Goal: Task Accomplishment & Management: Use online tool/utility

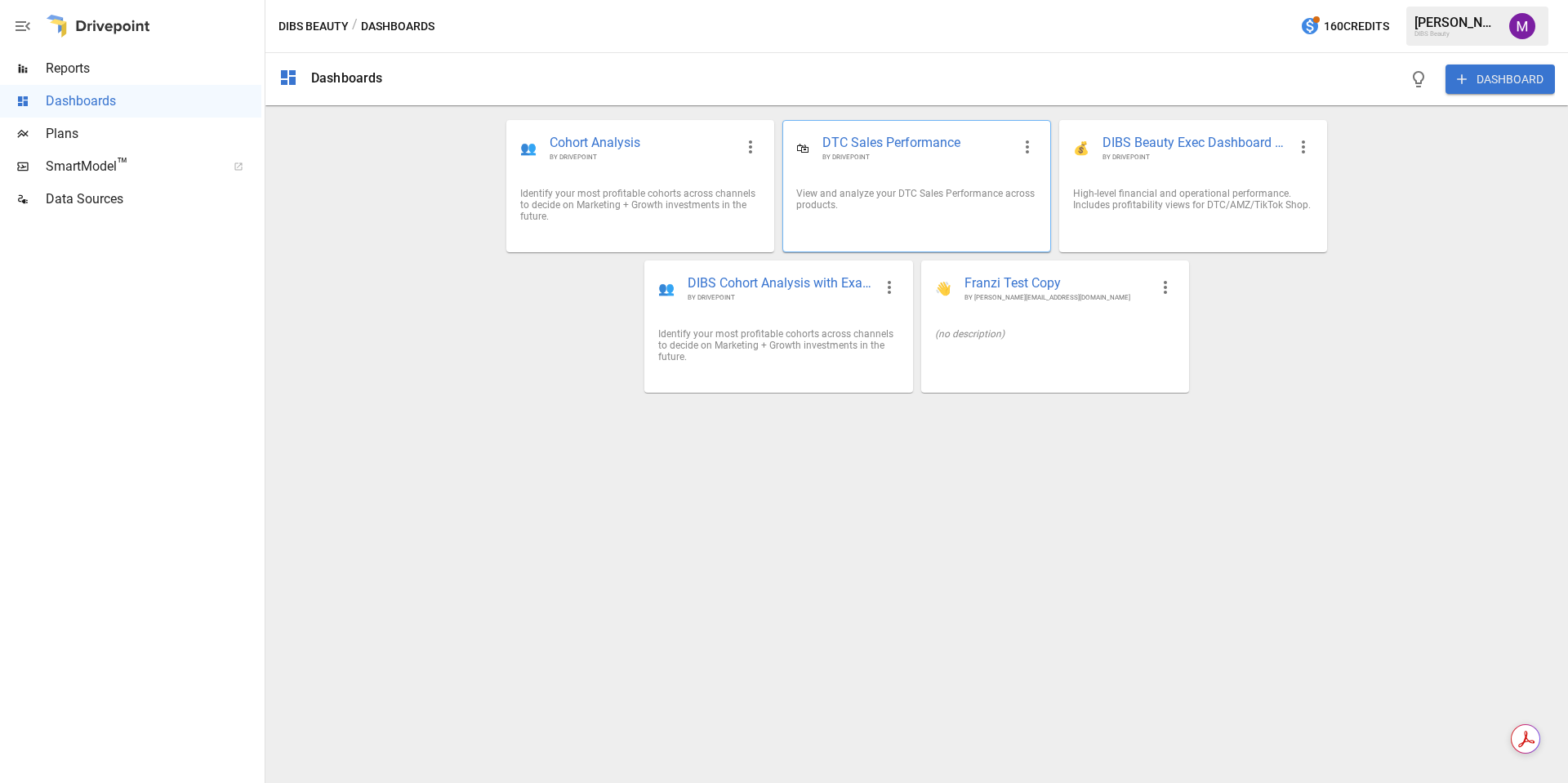
click at [851, 153] on span "BY DRIVEPOINT" at bounding box center [916, 157] width 188 height 9
click at [1503, 77] on button "DASHBOARD" at bounding box center [1500, 79] width 110 height 29
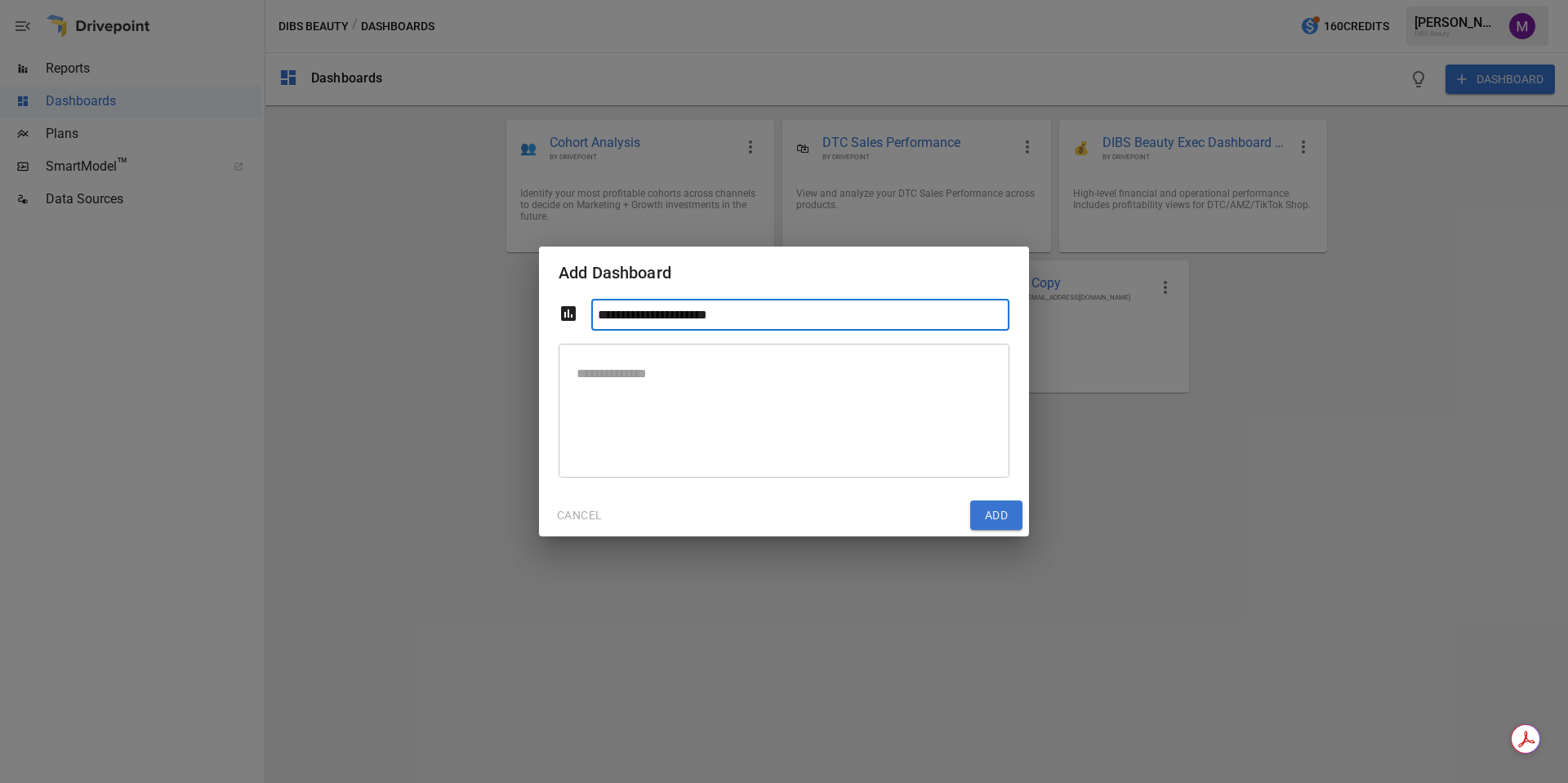
type input "**********"
click at [1005, 522] on button "Add" at bounding box center [995, 515] width 52 height 29
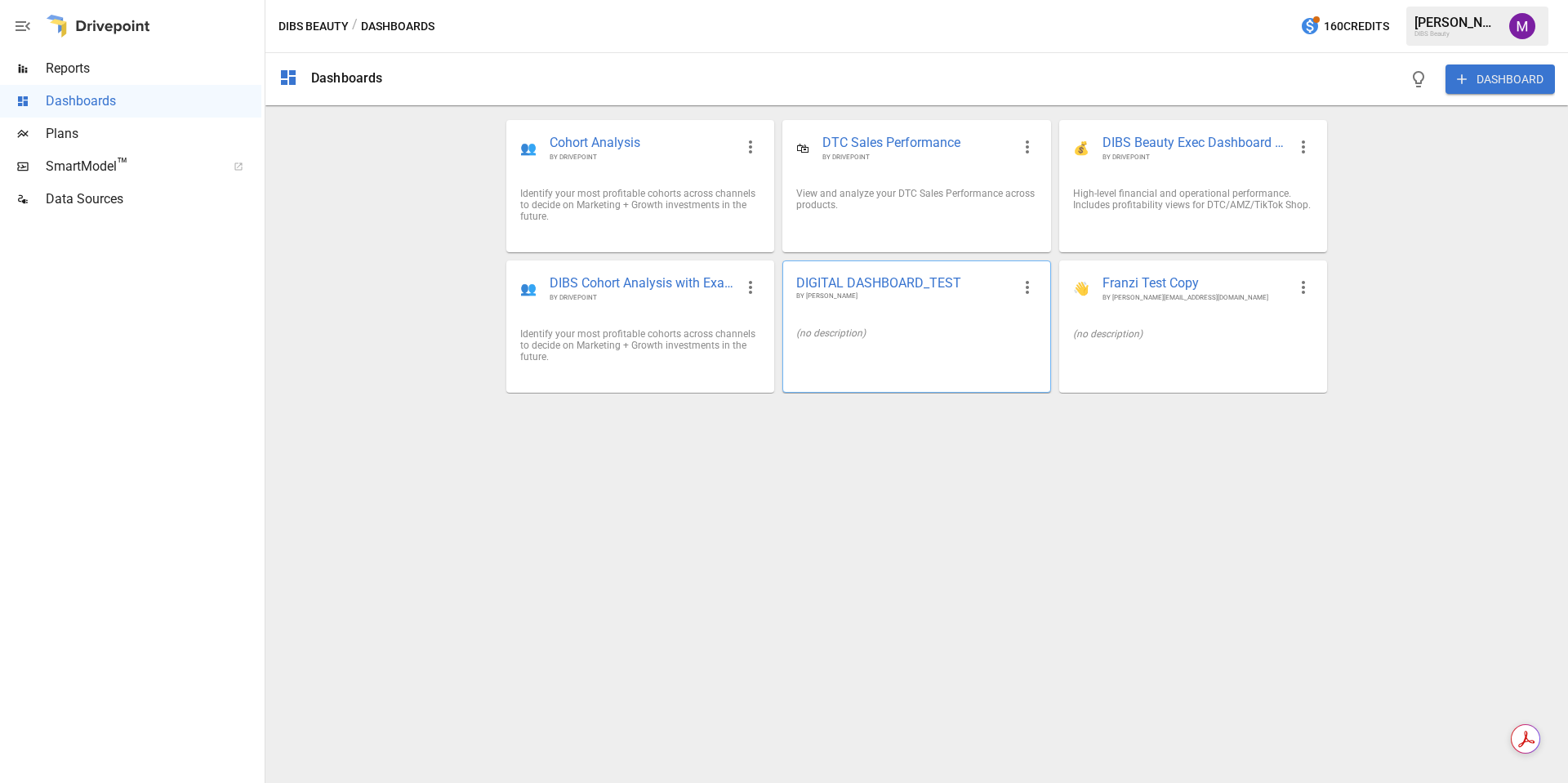
click at [865, 287] on span "DIGITAL DASHBOARD_TEST" at bounding box center [903, 283] width 214 height 18
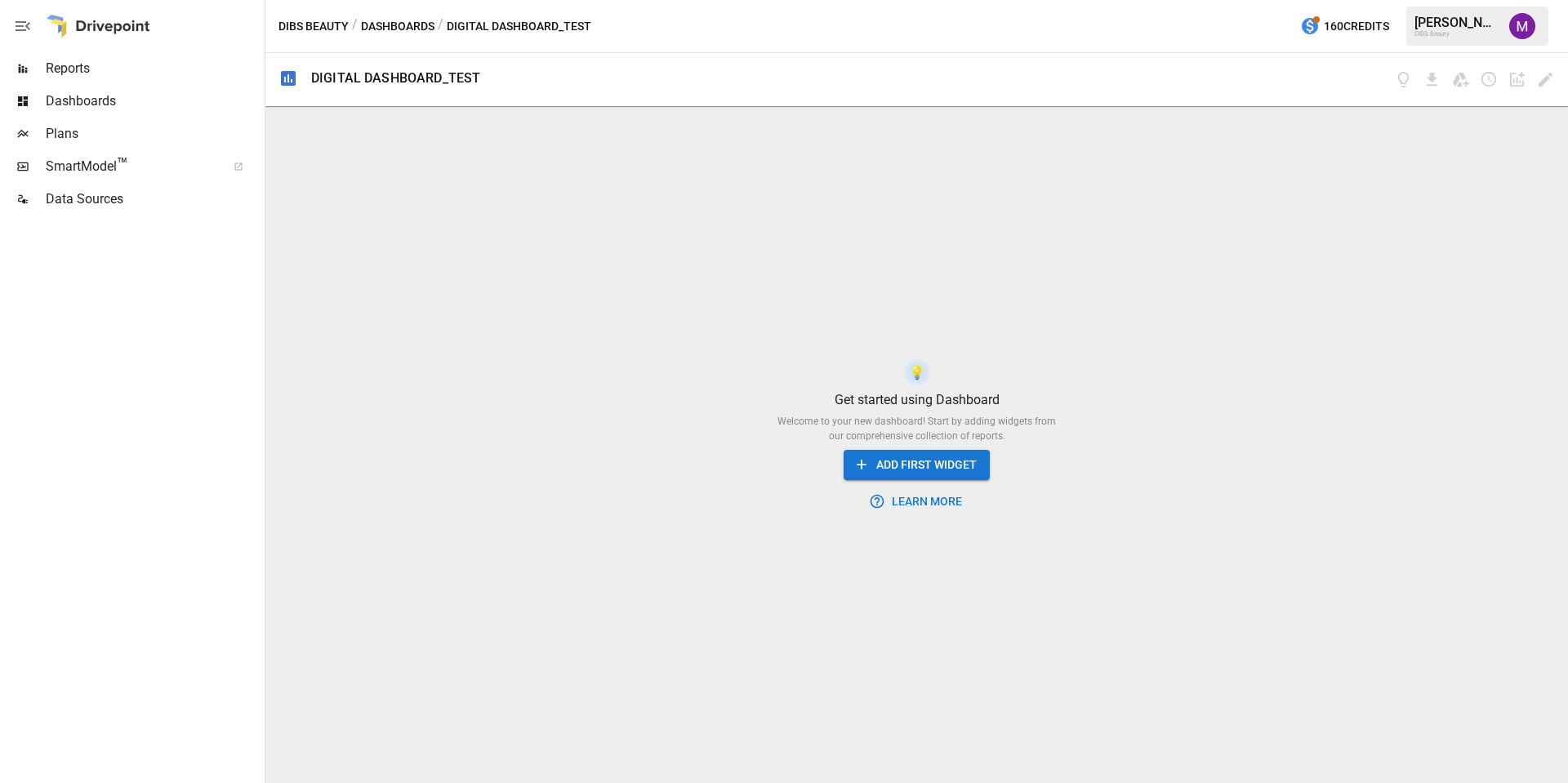
click at [897, 461] on button "ADD FIRST WIDGET" at bounding box center [916, 465] width 146 height 30
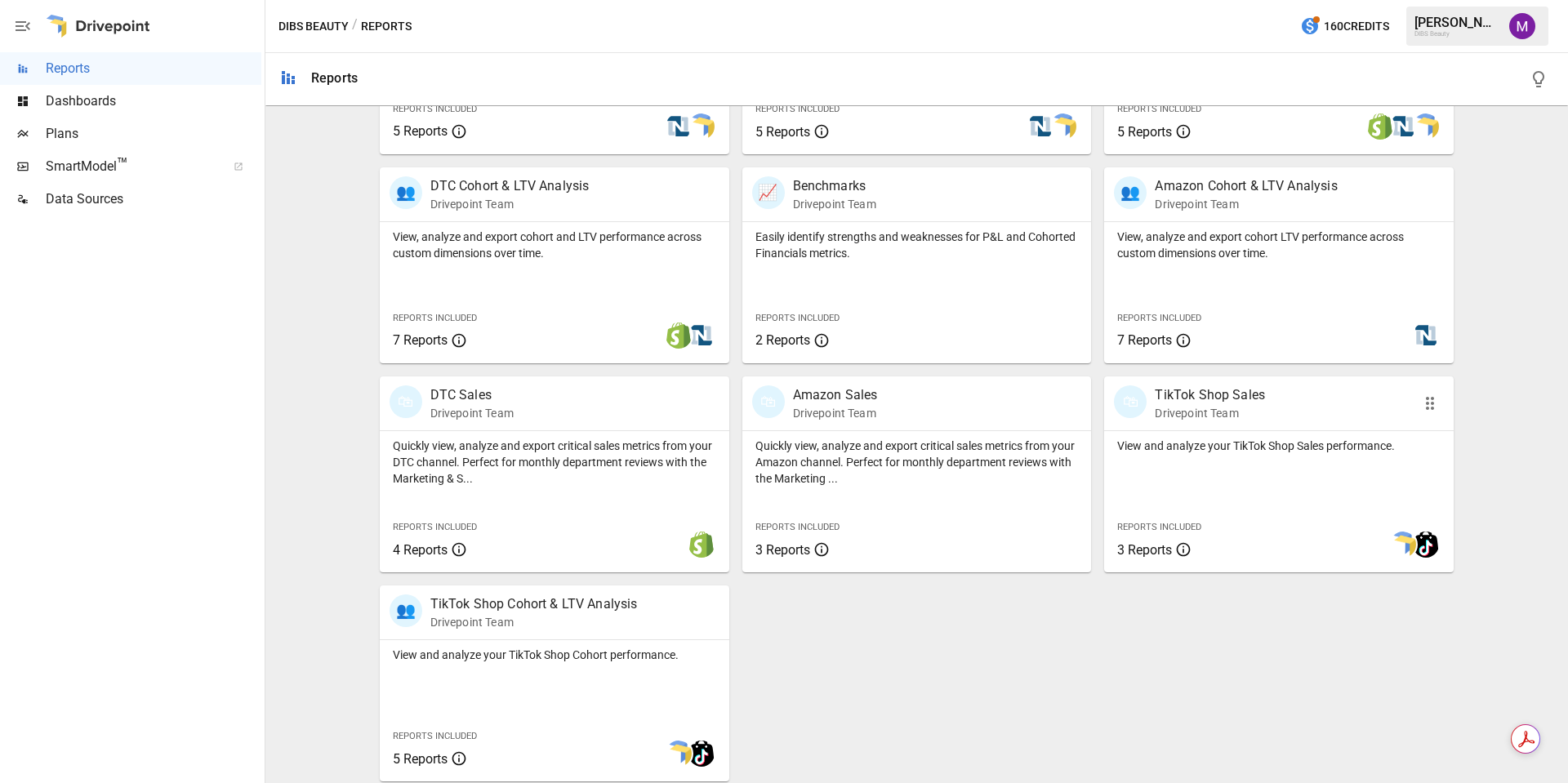
scroll to position [483, 0]
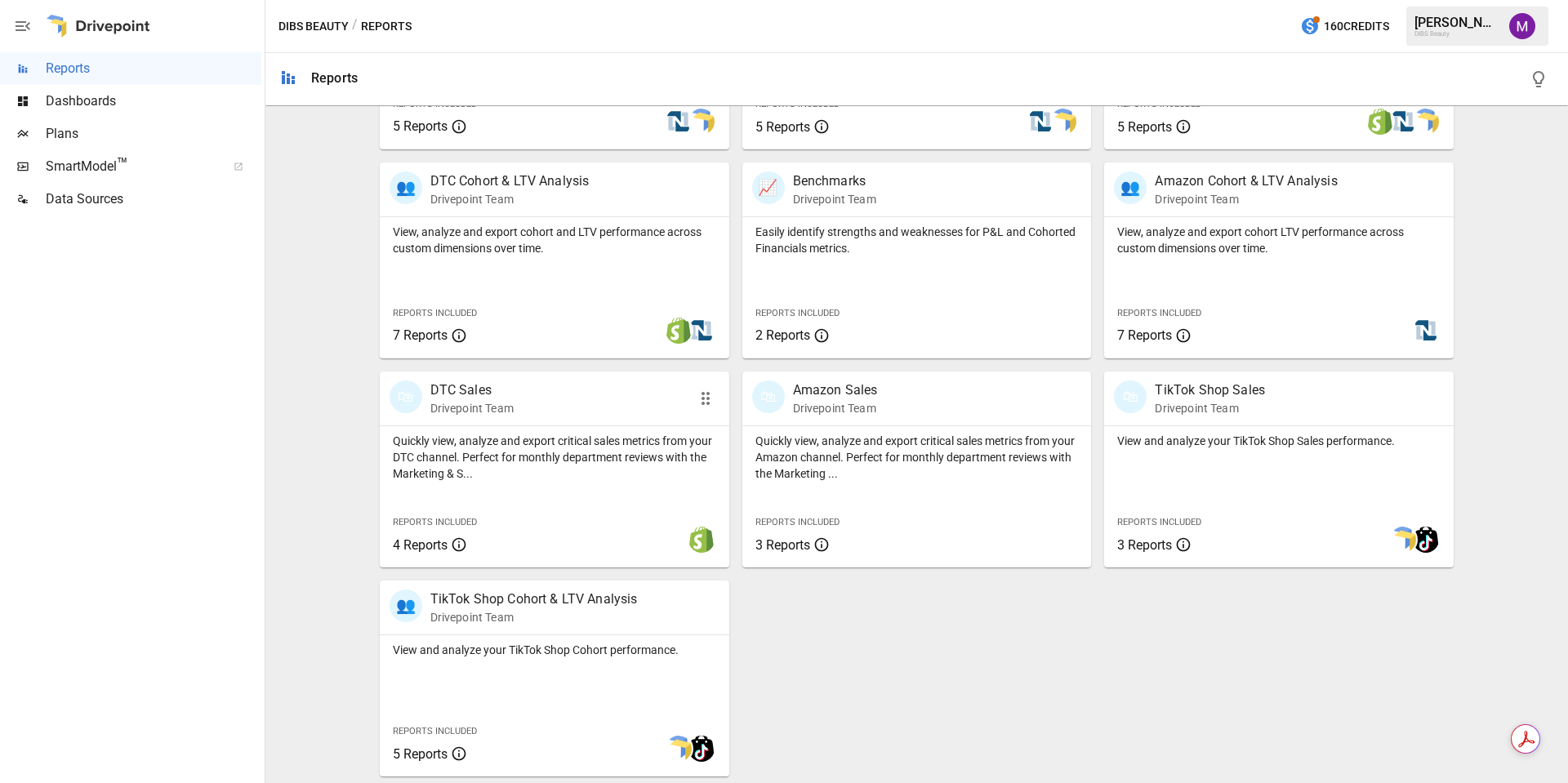
click at [433, 397] on p "DTC Sales" at bounding box center [472, 391] width 83 height 20
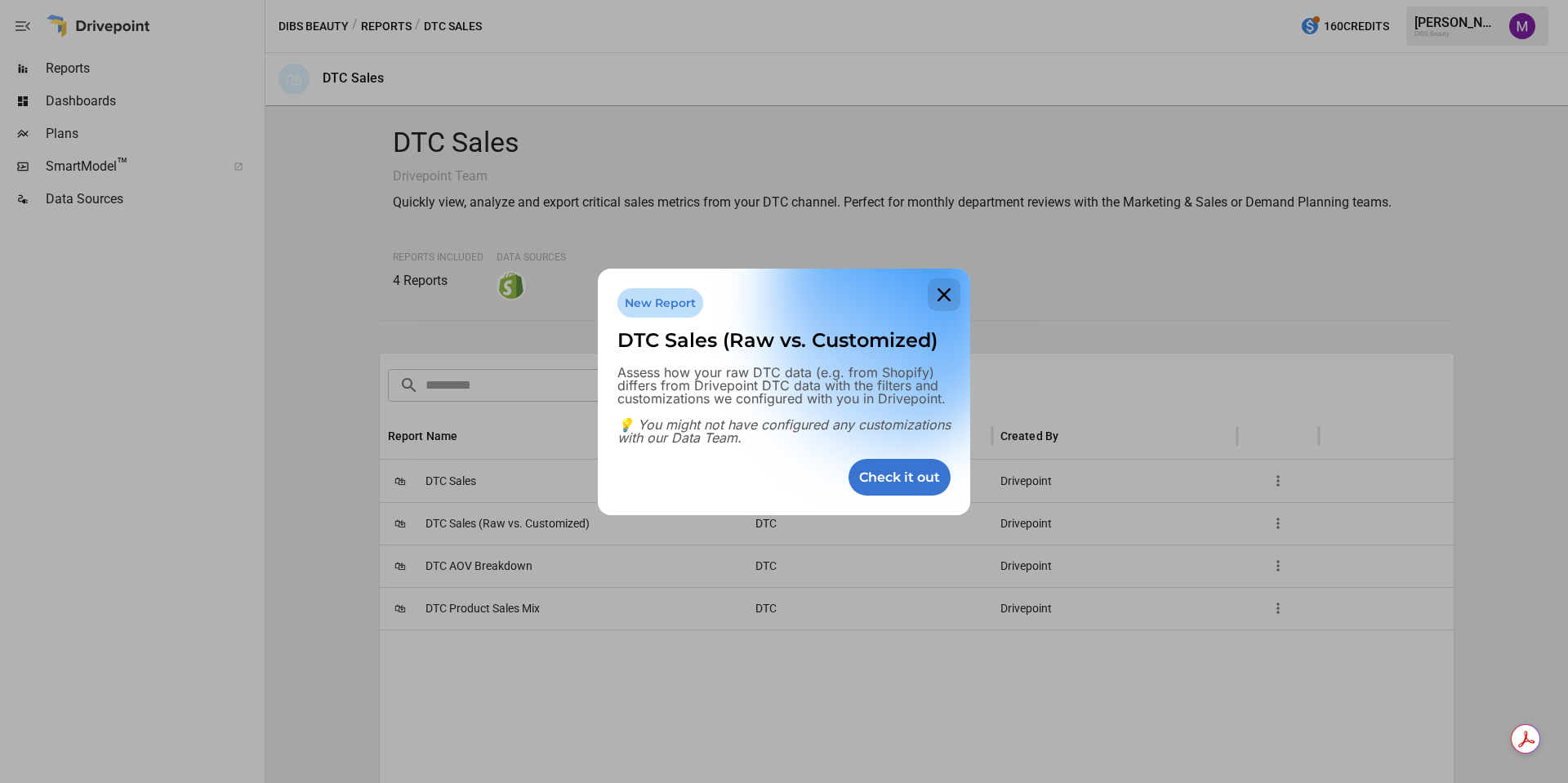
click at [948, 294] on icon at bounding box center [944, 295] width 32 height 32
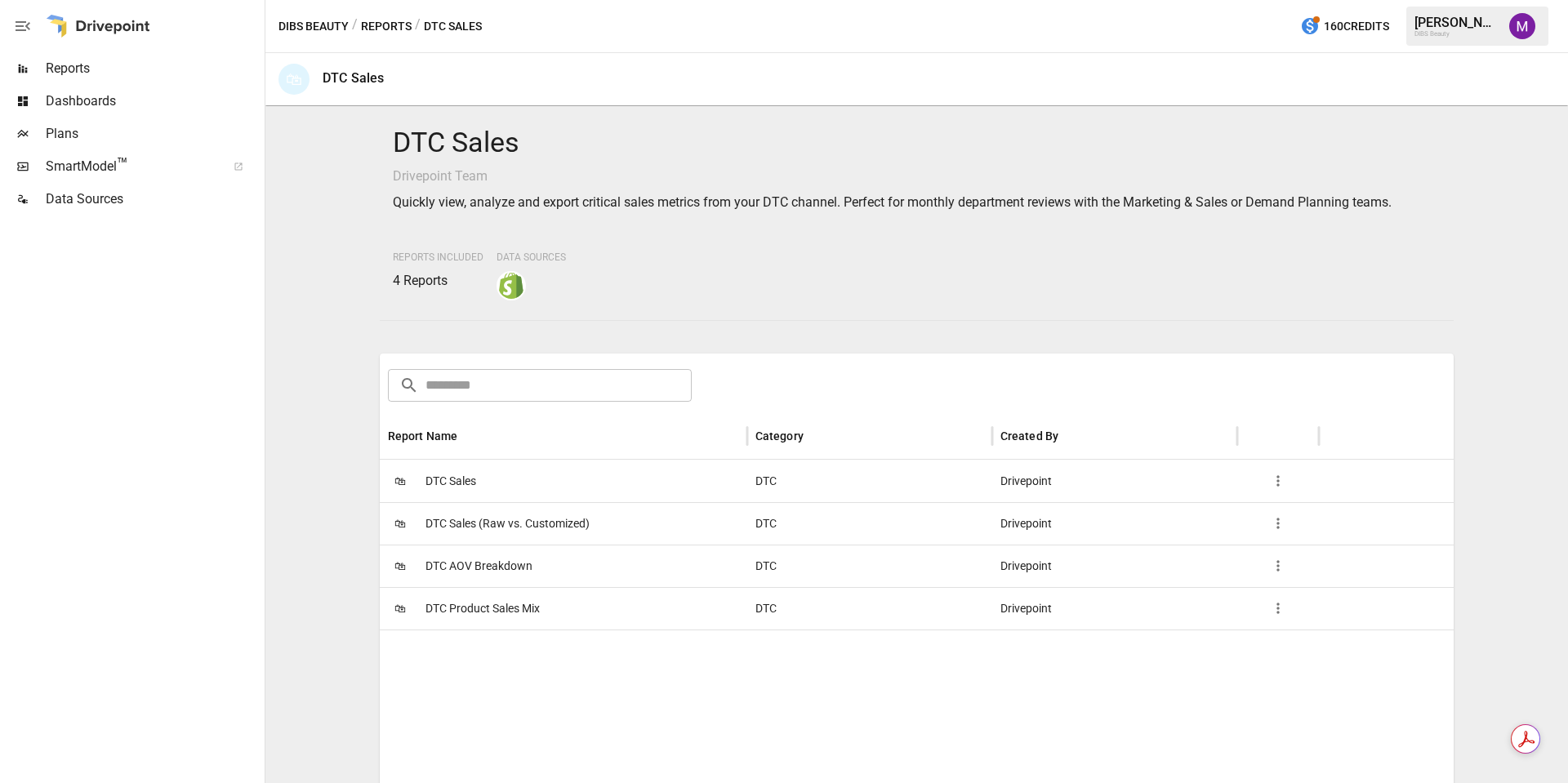
click at [473, 471] on span "DTC Sales" at bounding box center [451, 482] width 51 height 42
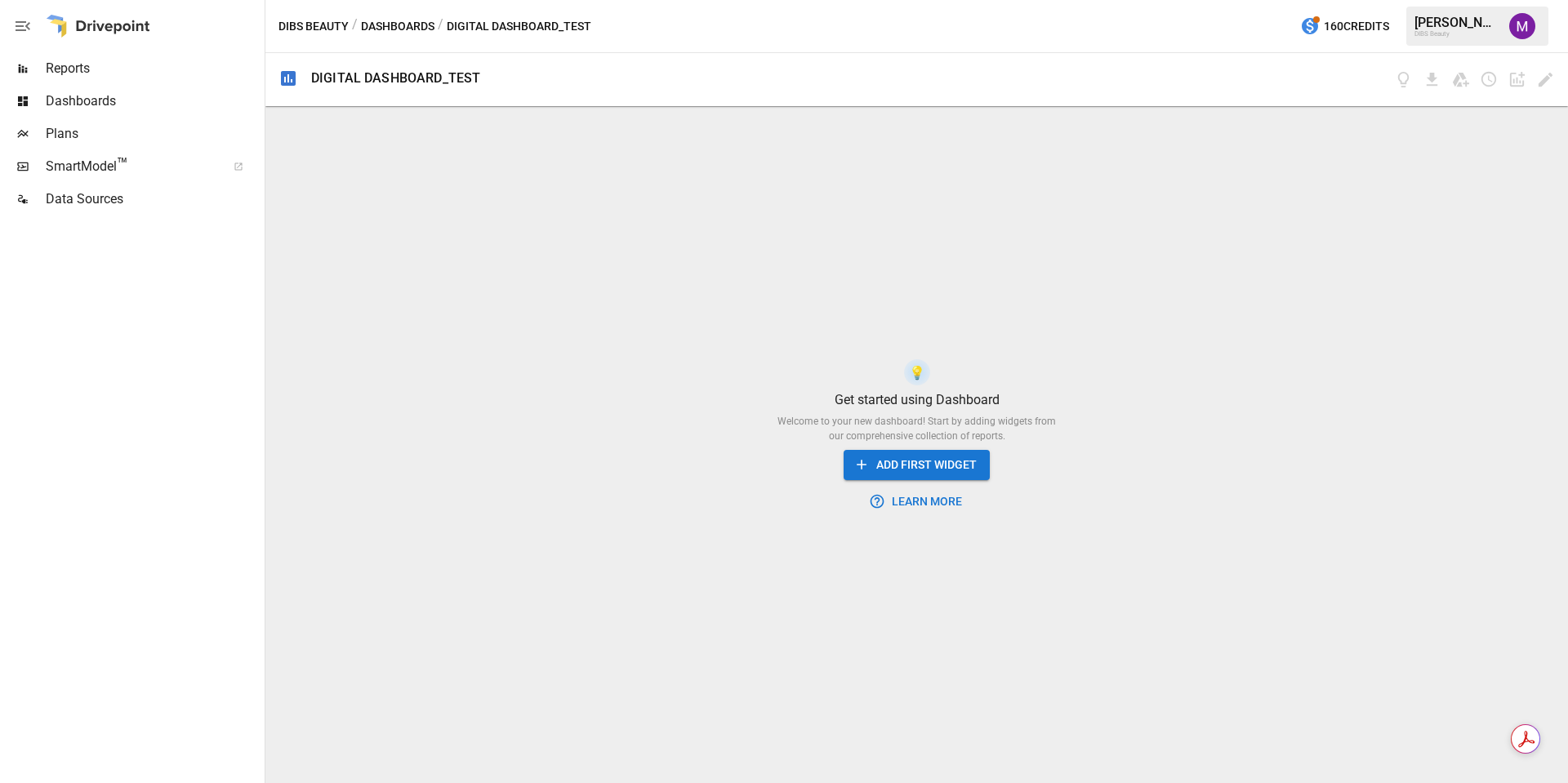
click at [855, 538] on div "💡 Get started using Dashboard Welcome to your new dashboard! Start by adding wi…" at bounding box center [916, 438] width 1303 height 691
click at [1149, 363] on div "💡 Get started using Dashboard Welcome to your new dashboard! Start by adding wi…" at bounding box center [916, 438] width 1303 height 691
click at [906, 461] on button "ADD FIRST WIDGET" at bounding box center [916, 465] width 146 height 30
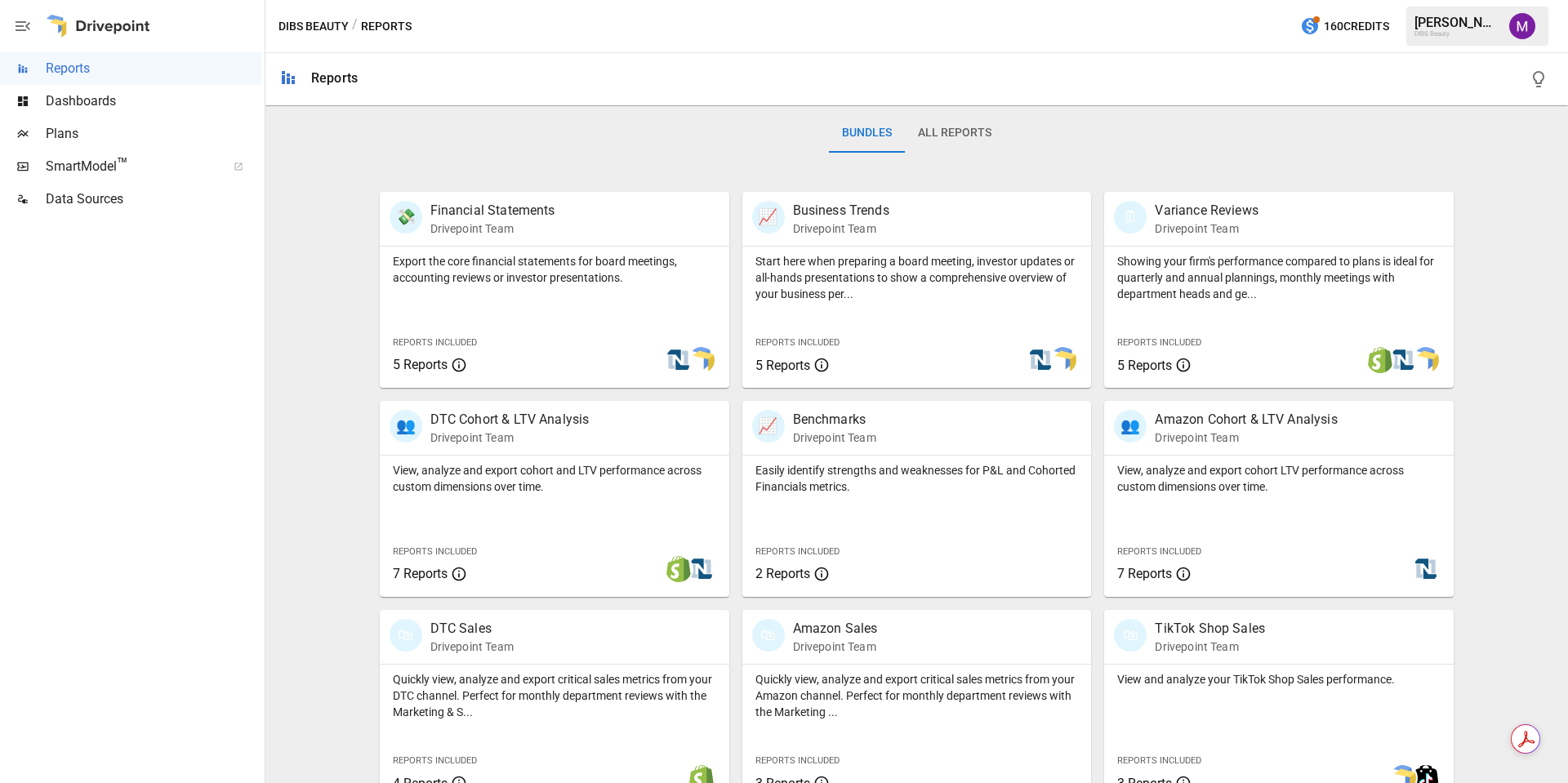
scroll to position [296, 0]
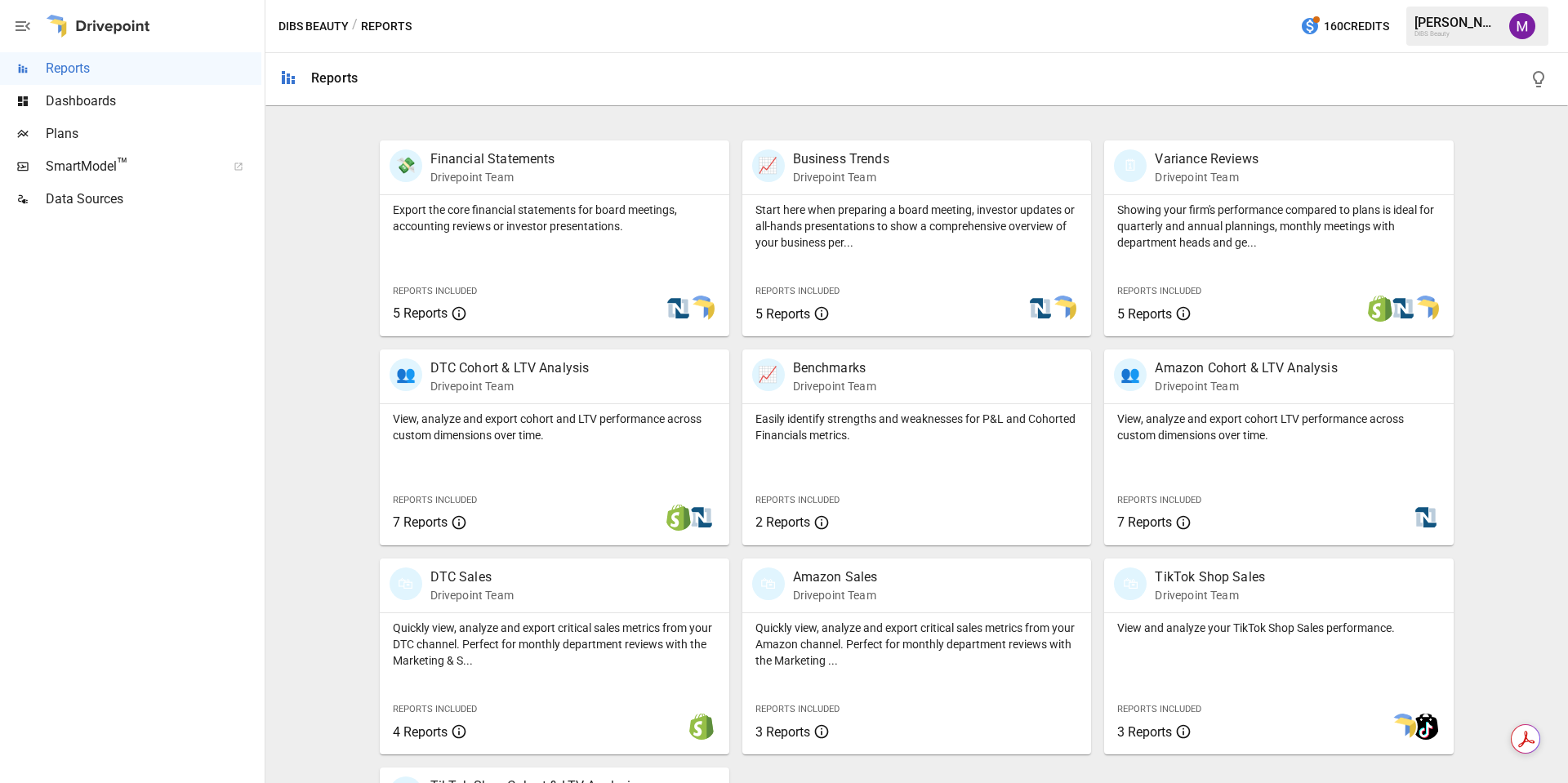
click at [587, 555] on div "🛍 DTC Sales Drivepoint Team Quickly view, analyze and export critical sales met…" at bounding box center [548, 650] width 362 height 209
click at [574, 586] on div "🛍 DTC Sales Drivepoint Team" at bounding box center [527, 585] width 275 height 36
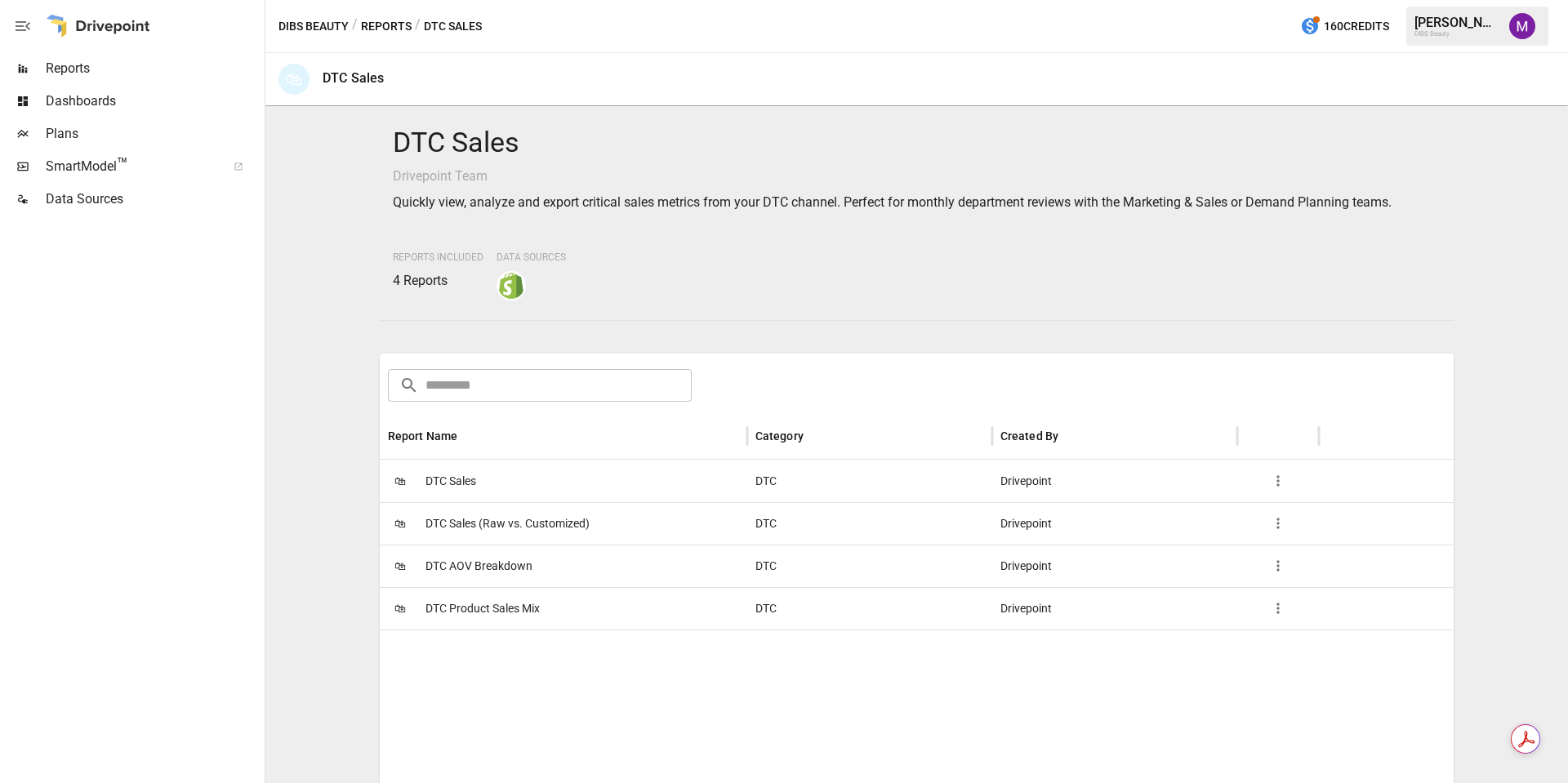
click at [514, 484] on div "🛍 DTC Sales" at bounding box center [563, 481] width 367 height 42
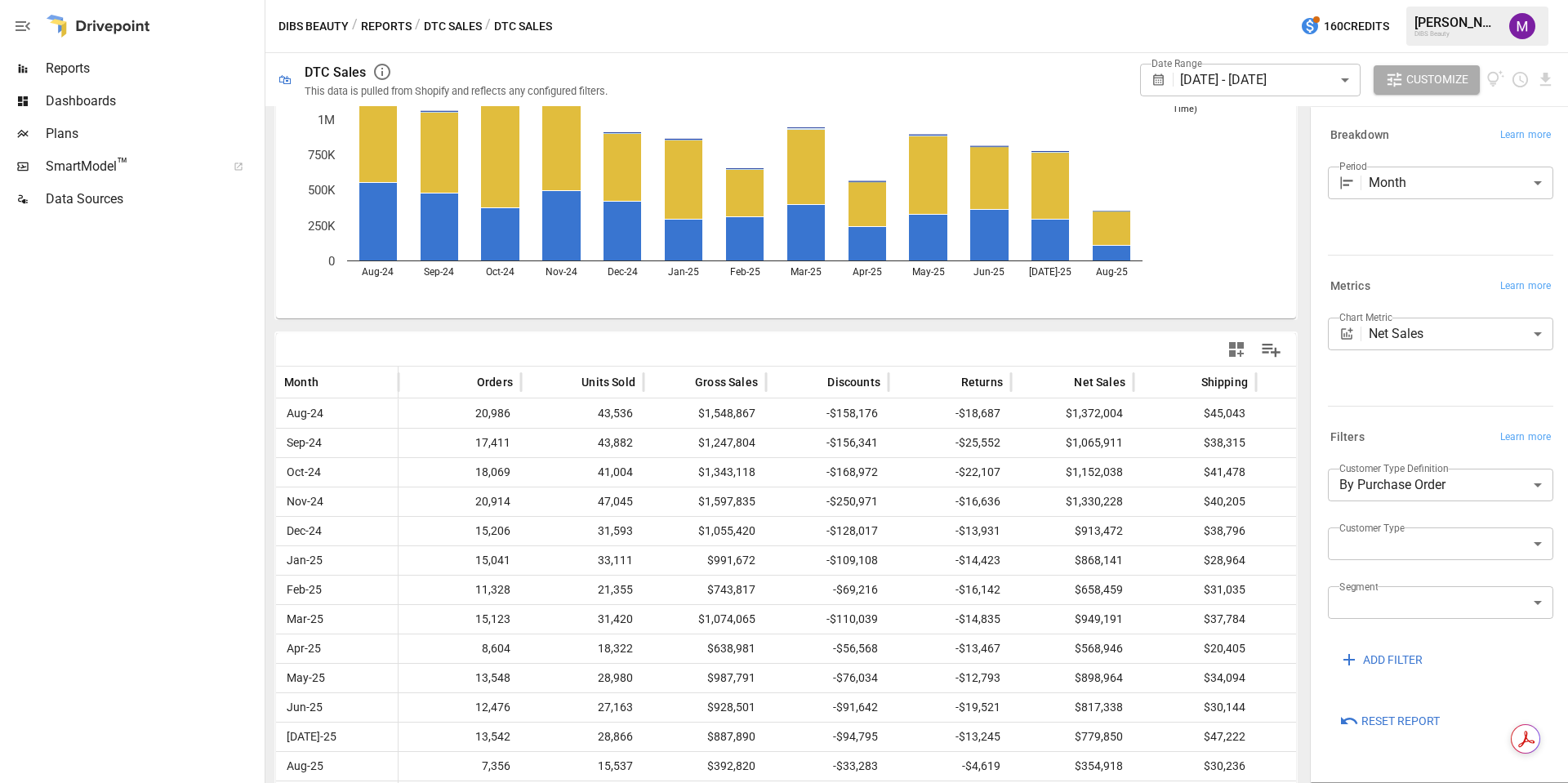
scroll to position [133, 0]
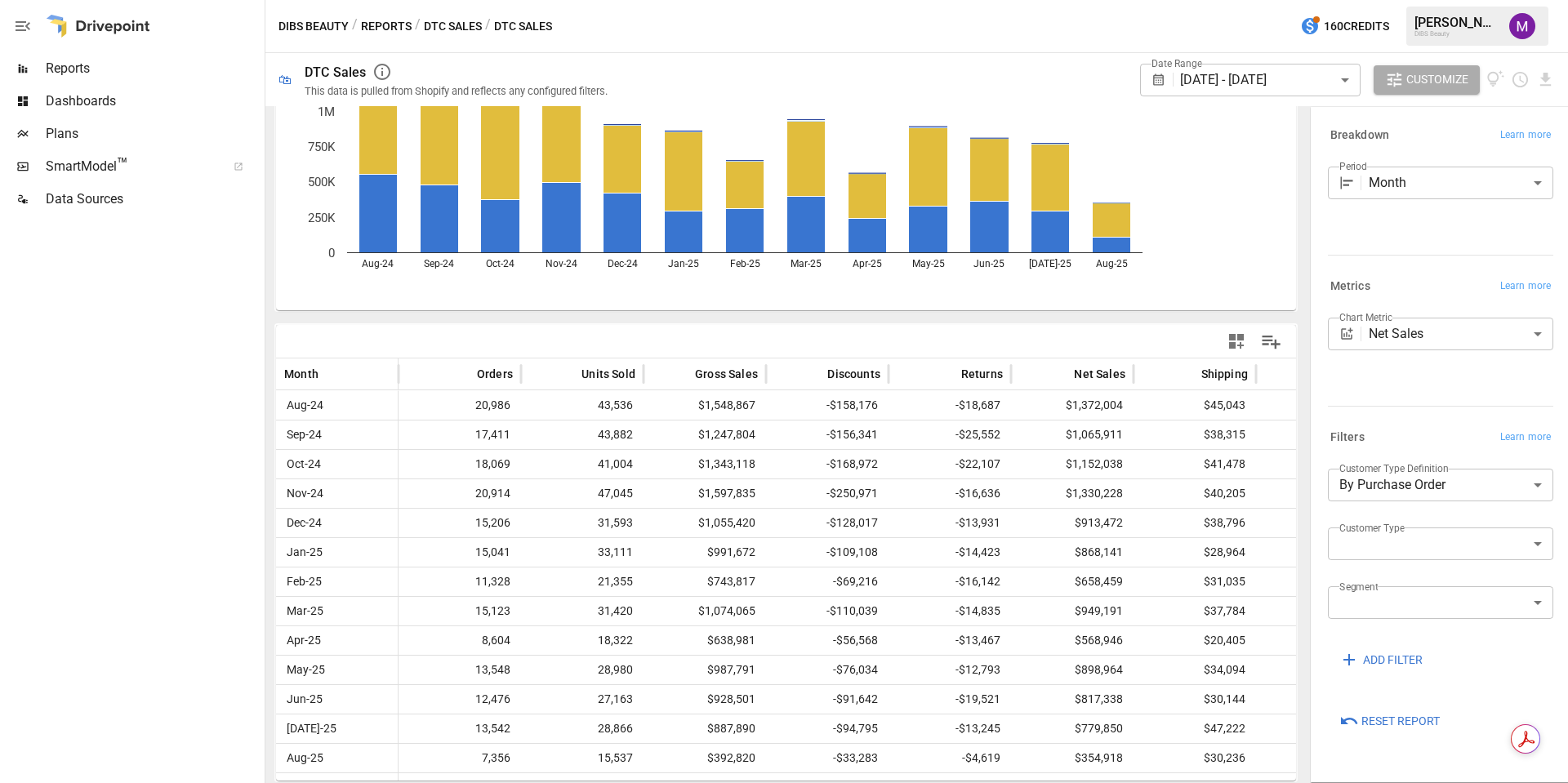
click at [1250, 0] on body "Reports Dashboards Plans SmartModel ™ Data Sources DIBS Beauty / Reports / DTC …" at bounding box center [784, 0] width 1568 height 0
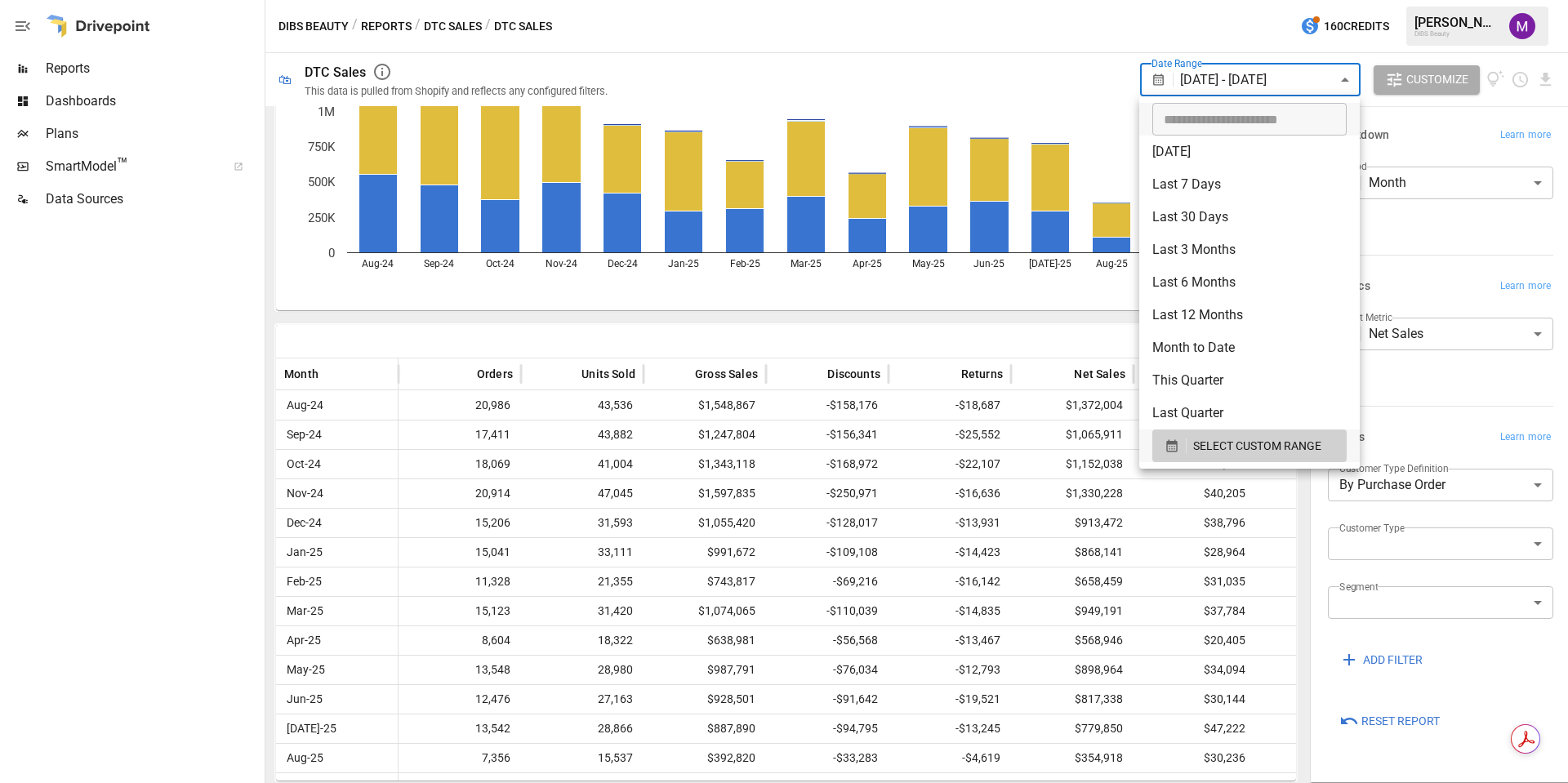
click at [1263, 81] on div at bounding box center [784, 392] width 1568 height 783
click at [1254, 0] on body "Reports Dashboards Plans SmartModel ™ Data Sources DIBS Beauty / Reports / DTC …" at bounding box center [784, 0] width 1568 height 0
type input "**********"
click at [1230, 120] on input "**********" at bounding box center [1243, 118] width 183 height 32
click at [1238, 81] on div at bounding box center [784, 392] width 1568 height 783
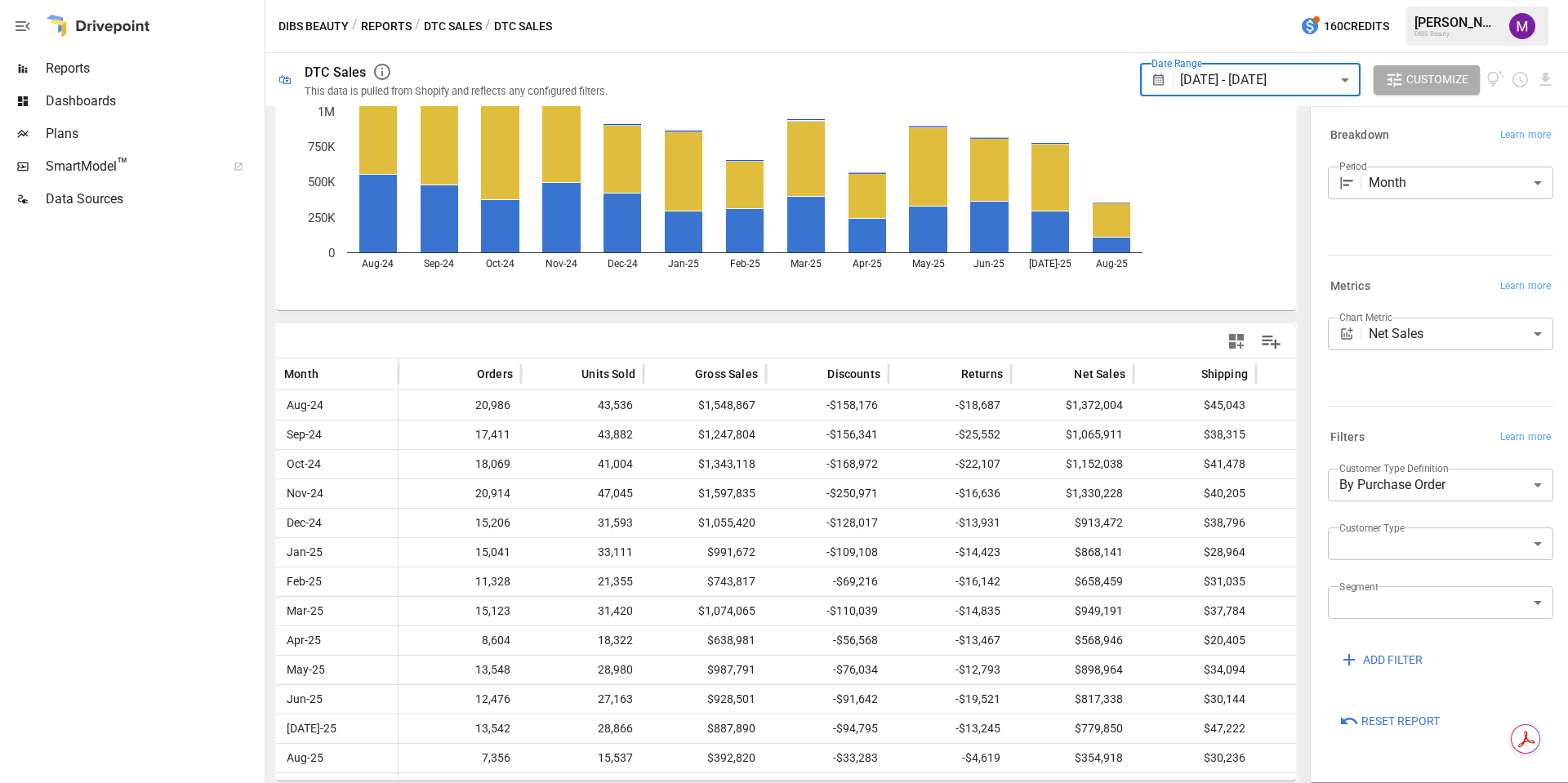
click at [1166, 82] on div at bounding box center [1163, 79] width 23 height 15
click at [1152, 83] on icon at bounding box center [1159, 79] width 15 height 15
click at [1157, 81] on icon at bounding box center [1159, 79] width 15 height 15
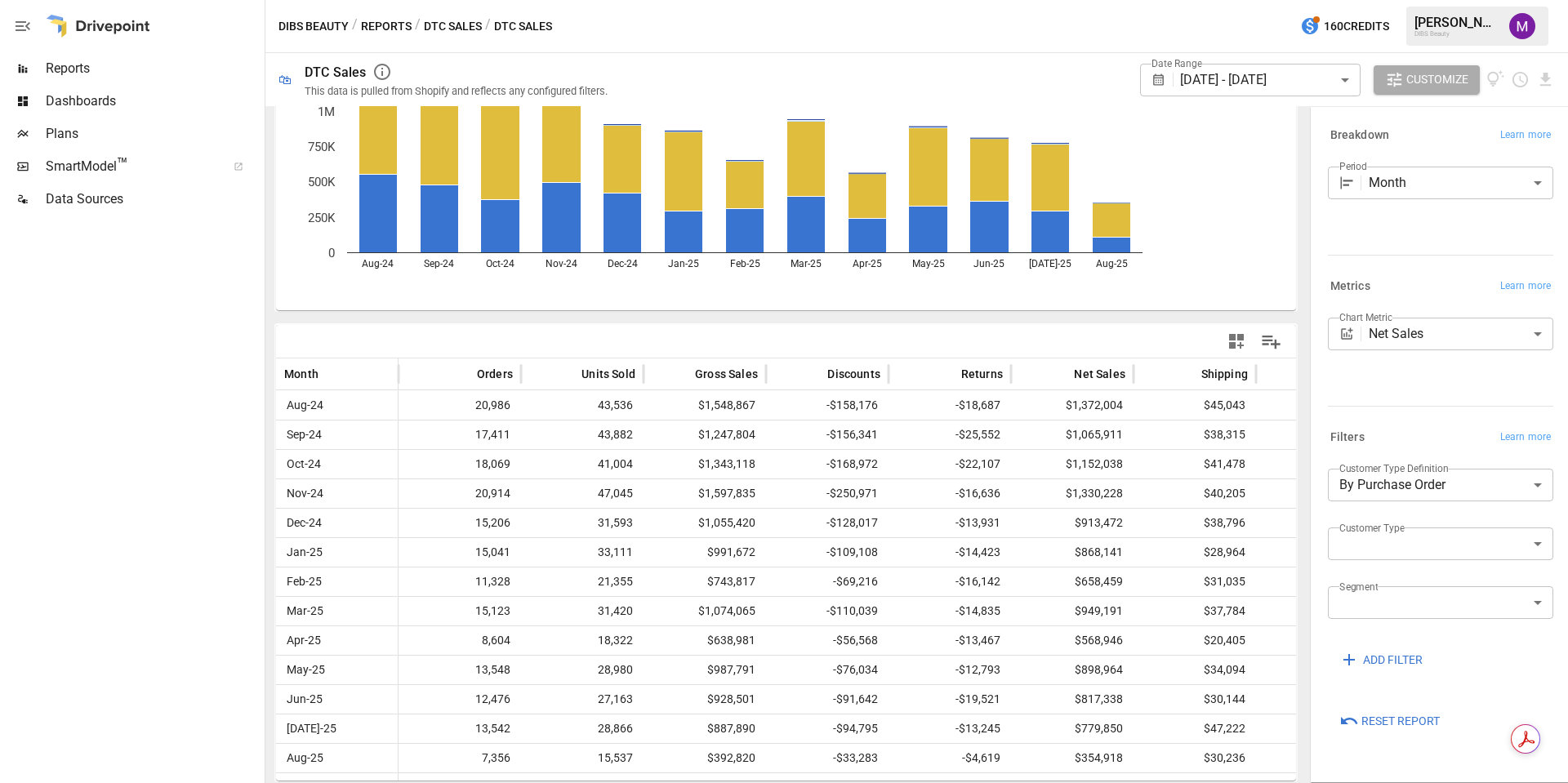
click at [1157, 81] on icon at bounding box center [1159, 79] width 15 height 15
click at [1342, 0] on body "Reports Dashboards Plans SmartModel ™ Data Sources DIBS Beauty / Reports / DTC …" at bounding box center [784, 0] width 1568 height 0
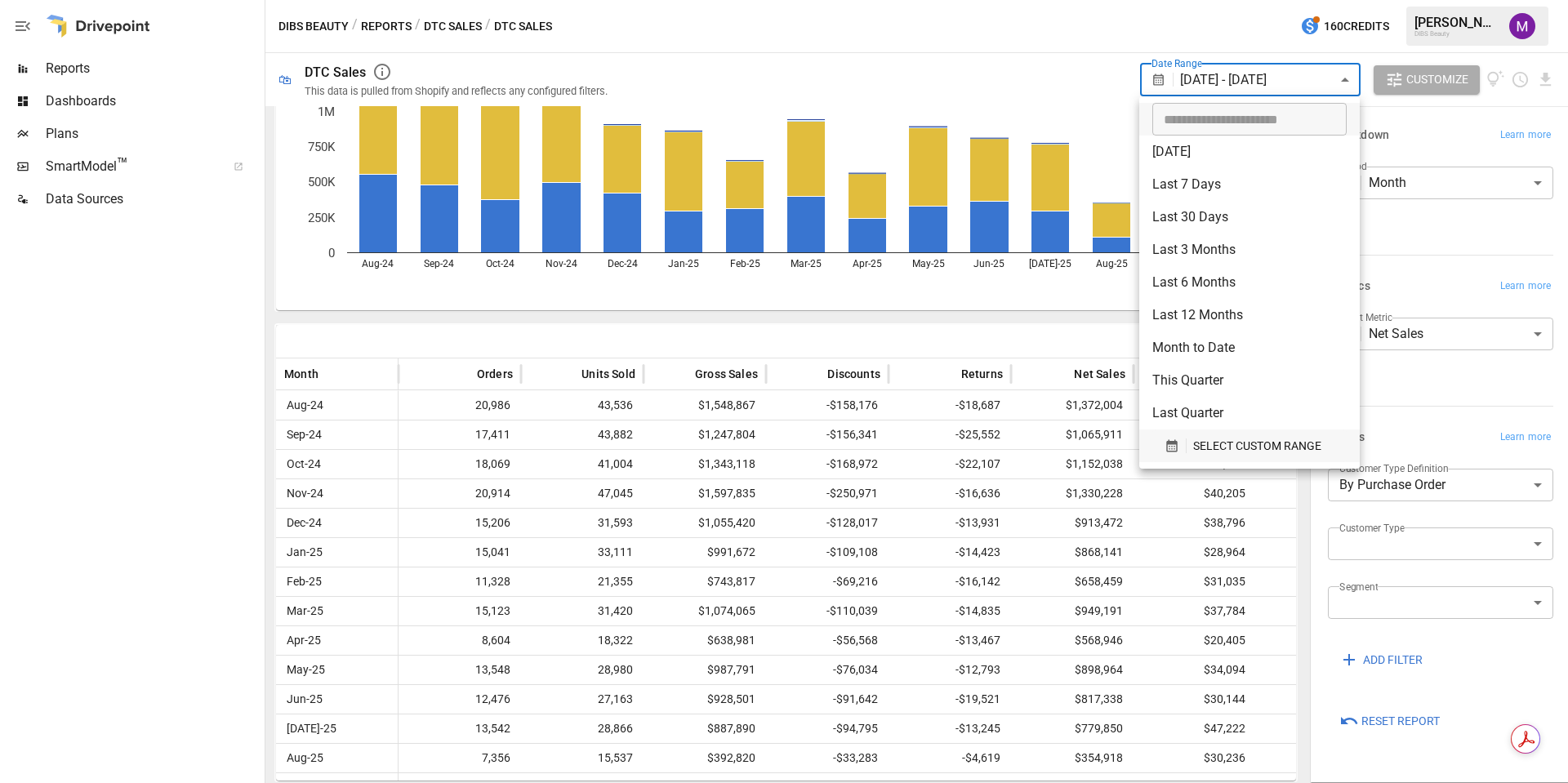
click at [1231, 434] on button "SELECT CUSTOM RANGE" at bounding box center [1249, 445] width 195 height 32
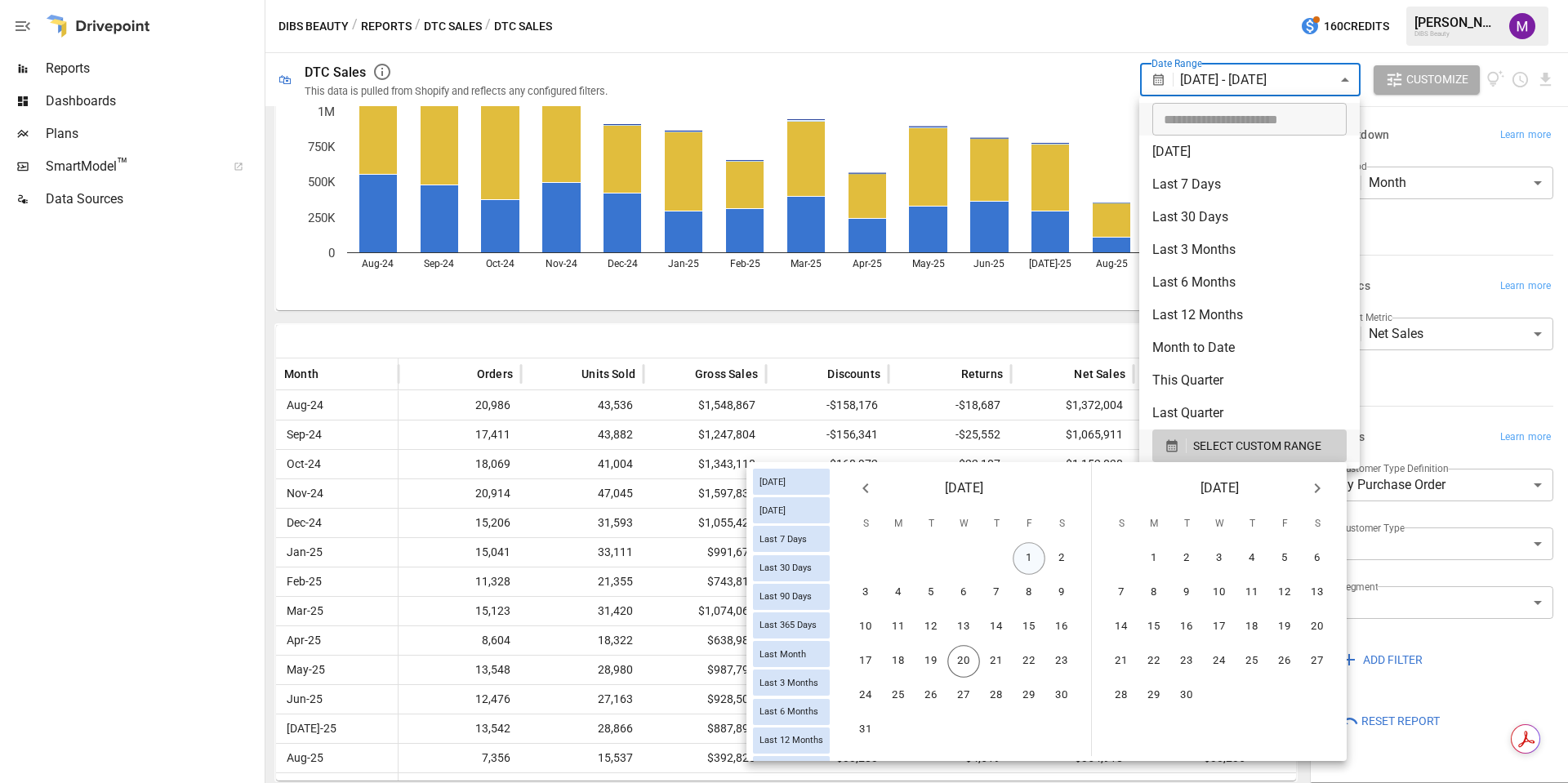
click at [1034, 547] on button "1" at bounding box center [1029, 558] width 32 height 32
click at [927, 662] on button "19" at bounding box center [931, 661] width 32 height 32
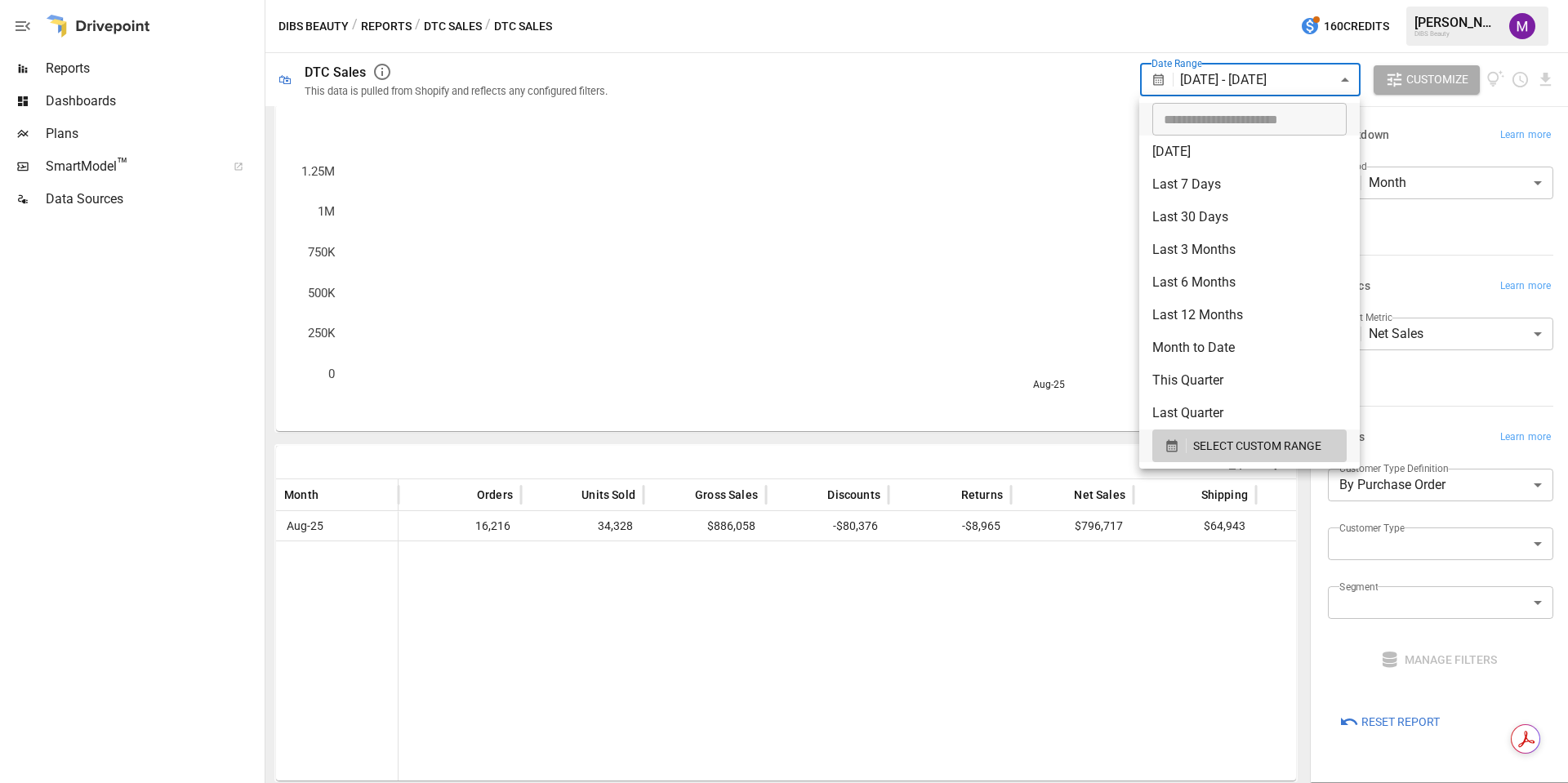
scroll to position [13, 0]
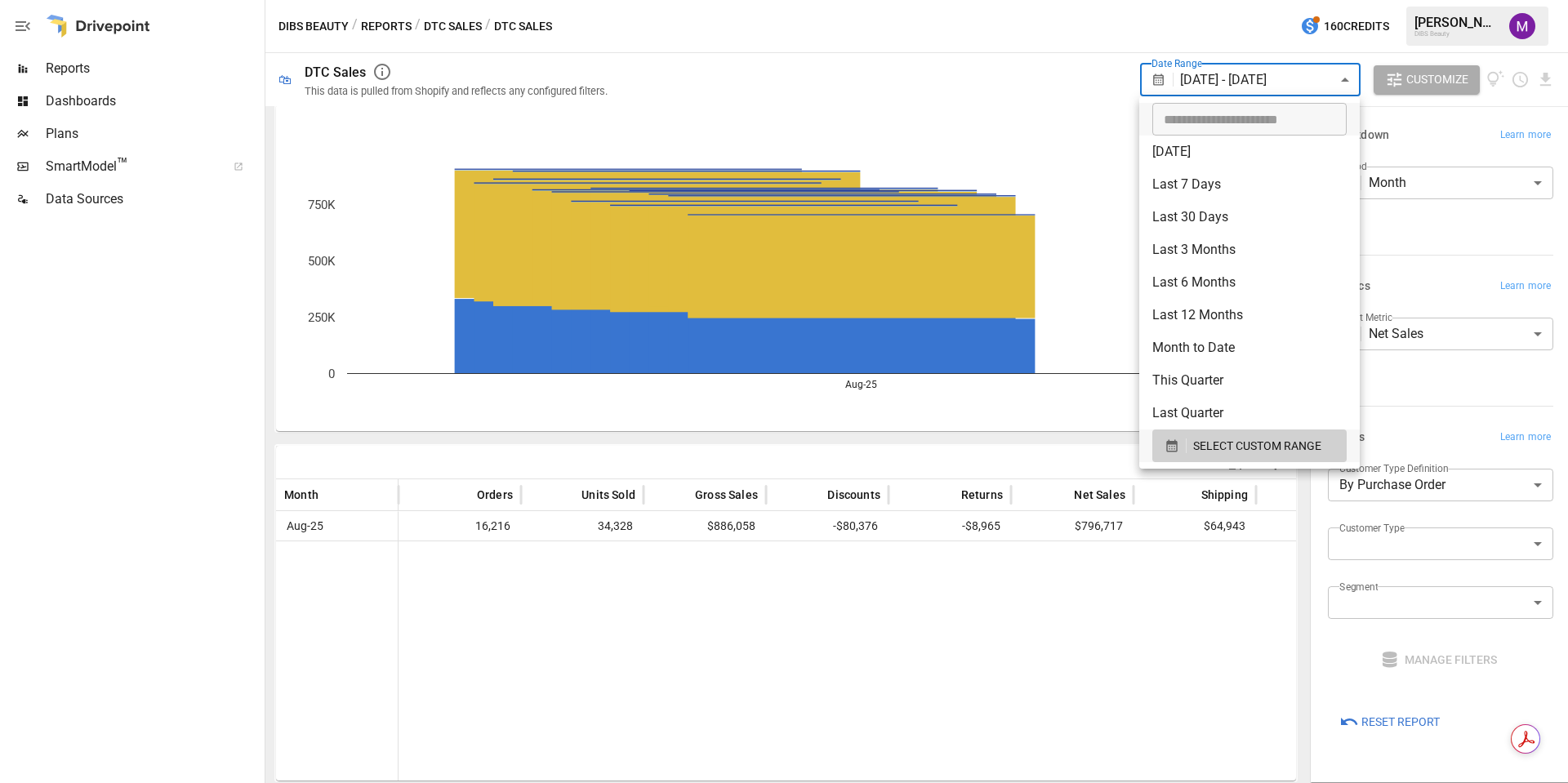
click at [169, 536] on div at bounding box center [784, 392] width 1568 height 783
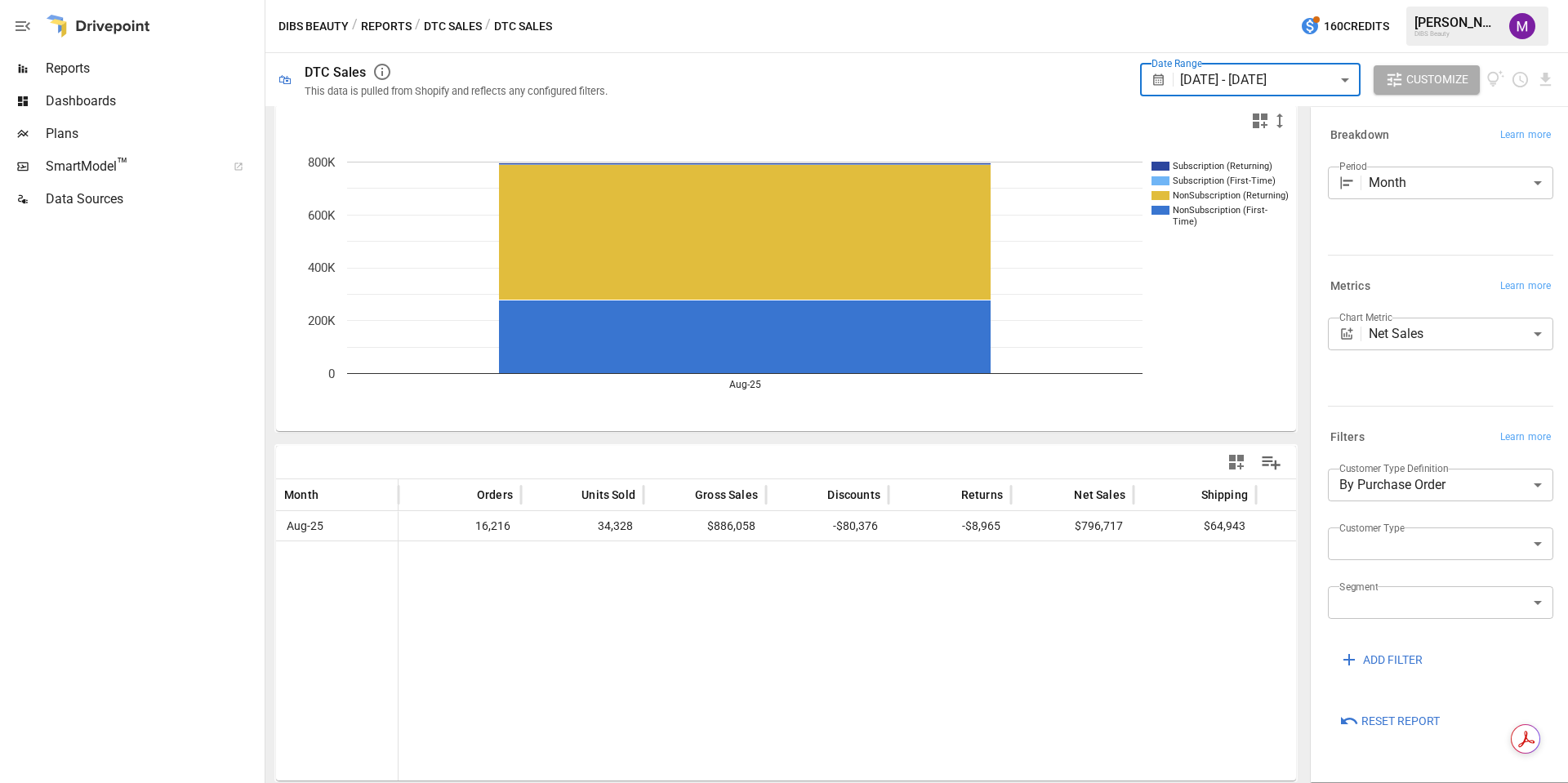
click at [1436, 0] on body "**********" at bounding box center [784, 0] width 1568 height 0
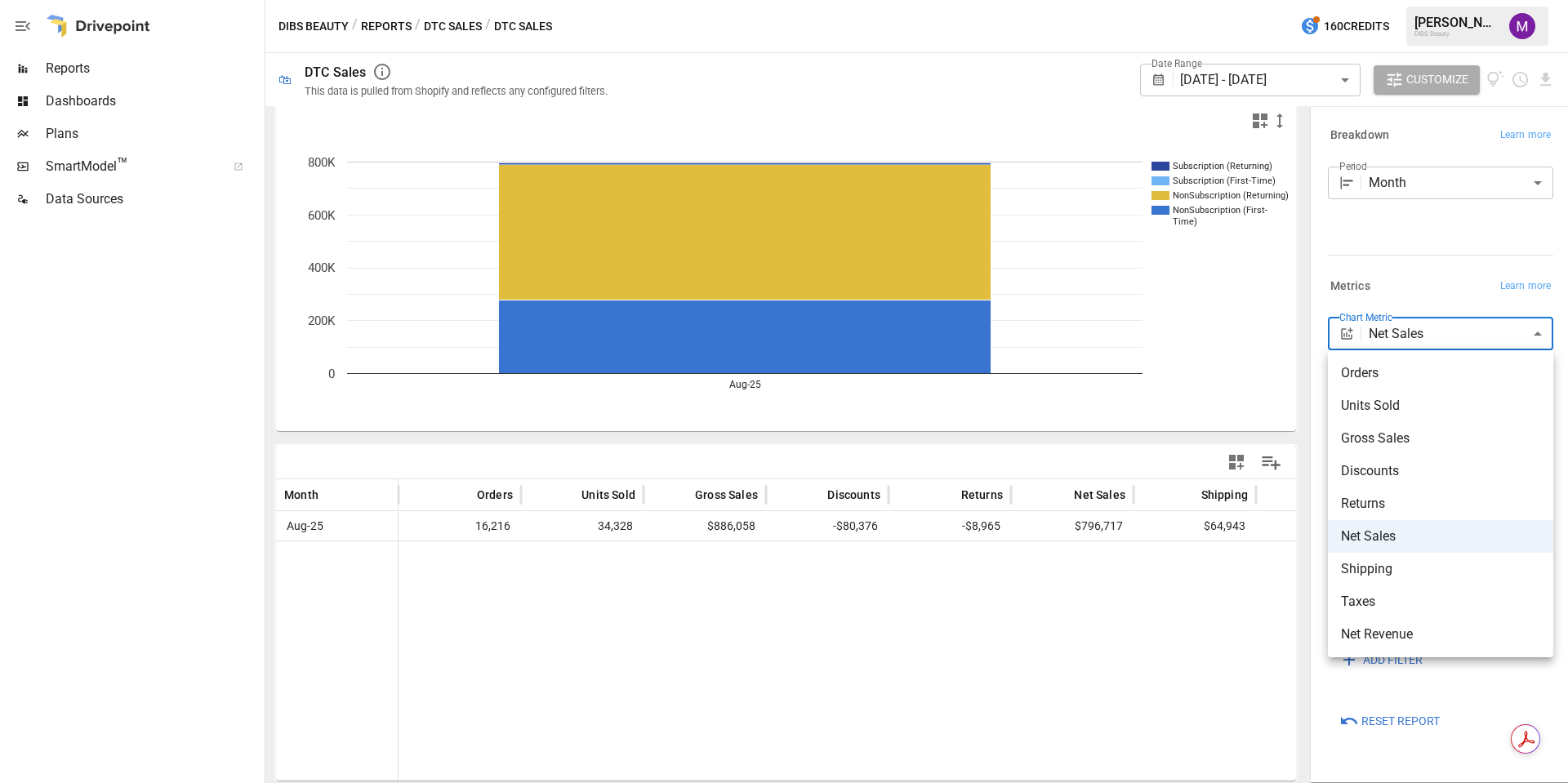
click at [1401, 436] on span "Gross Sales" at bounding box center [1441, 438] width 200 height 20
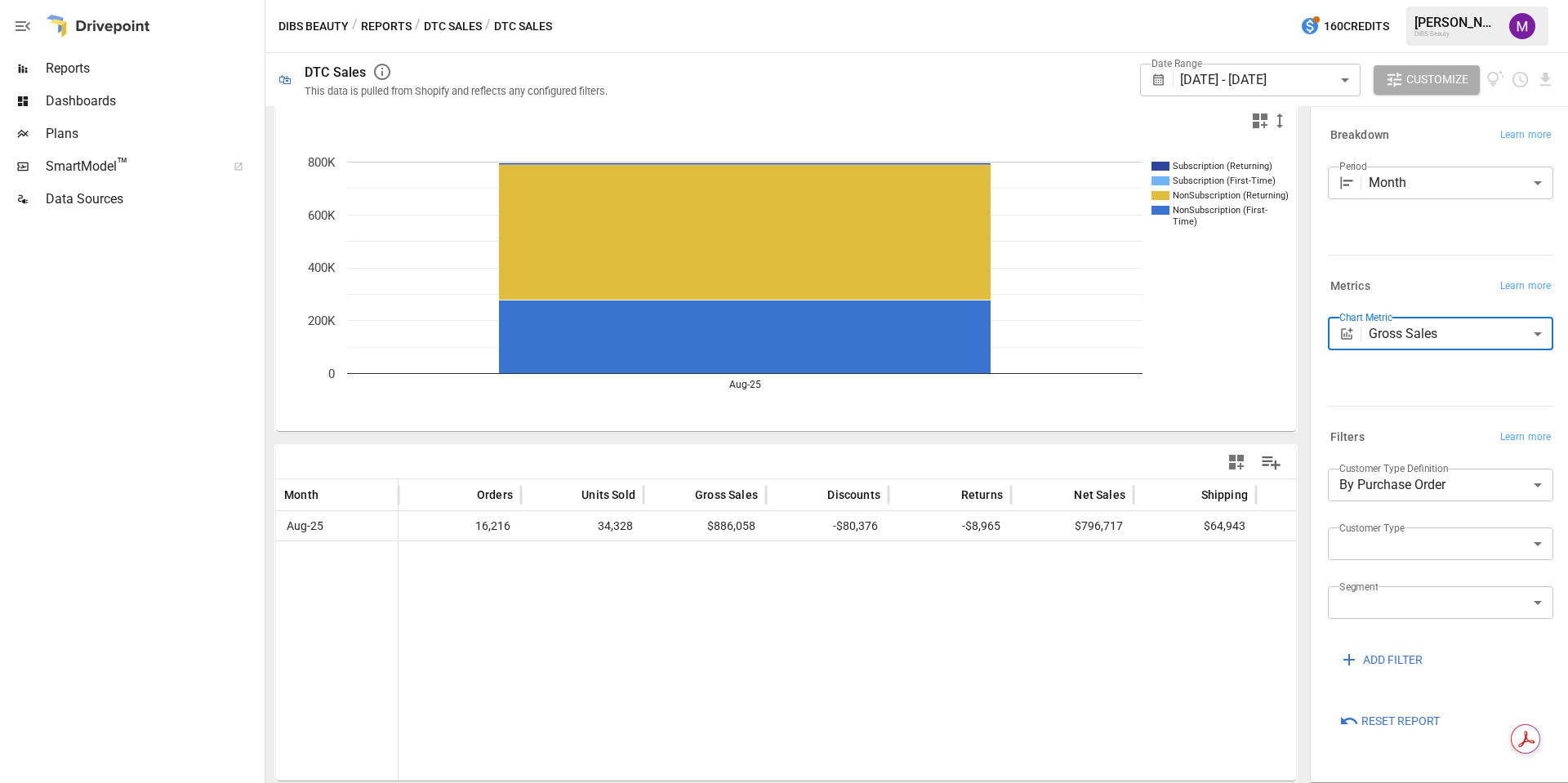
scroll to position [13, 0]
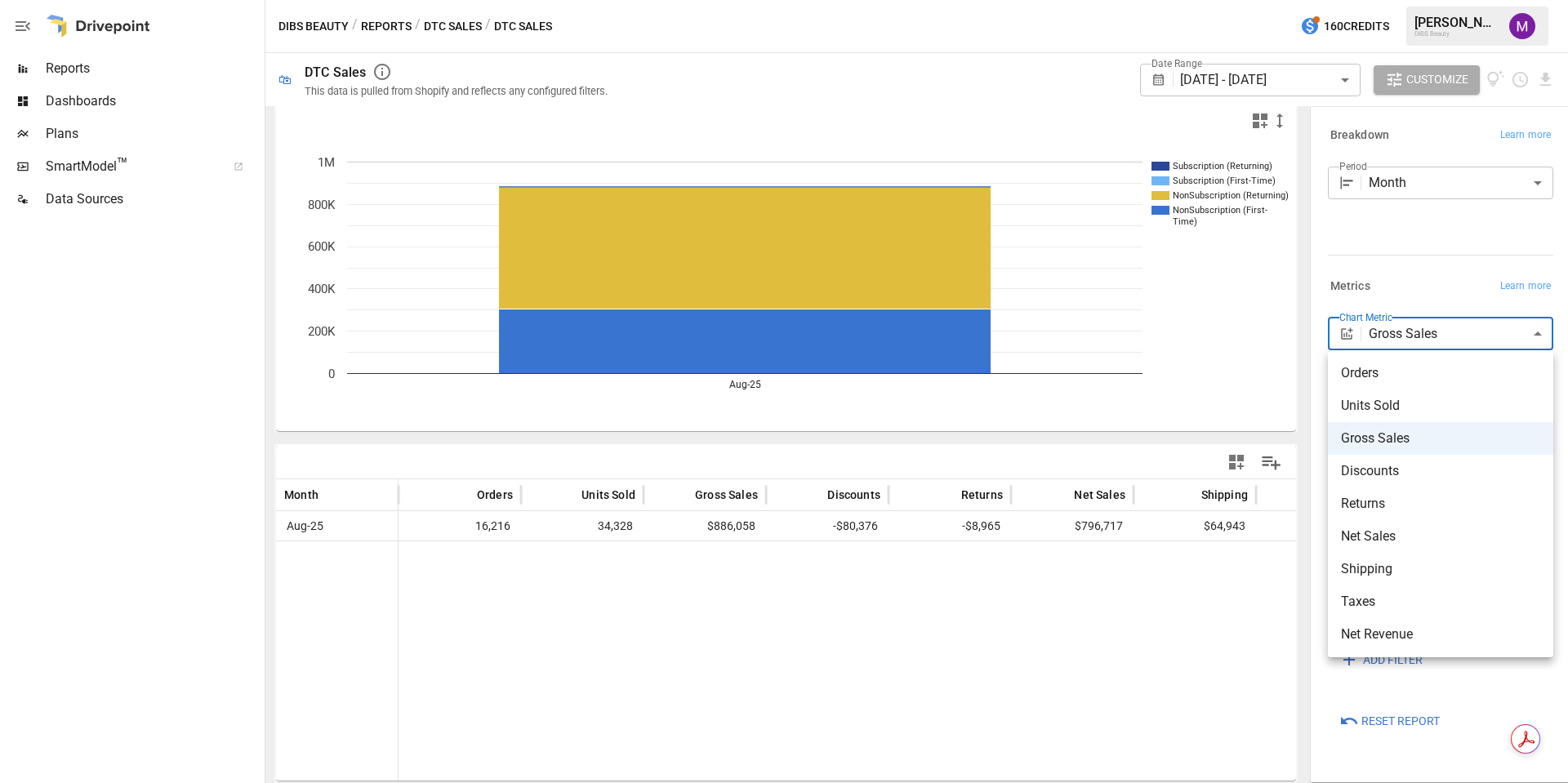
click at [1392, 0] on body "**********" at bounding box center [784, 0] width 1568 height 0
click at [1380, 523] on li "Net Sales" at bounding box center [1441, 536] width 225 height 32
type input "*********"
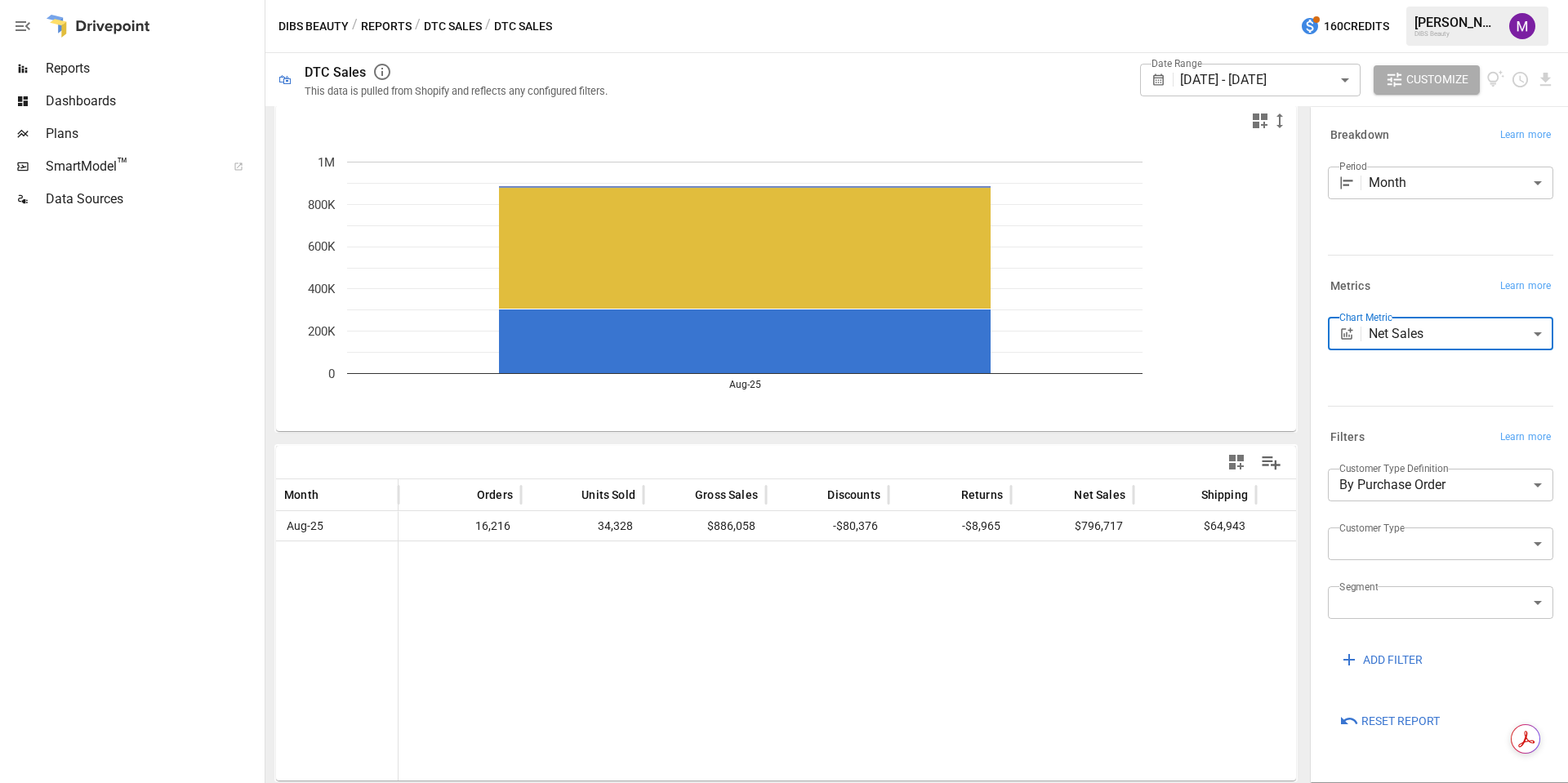
scroll to position [13, 0]
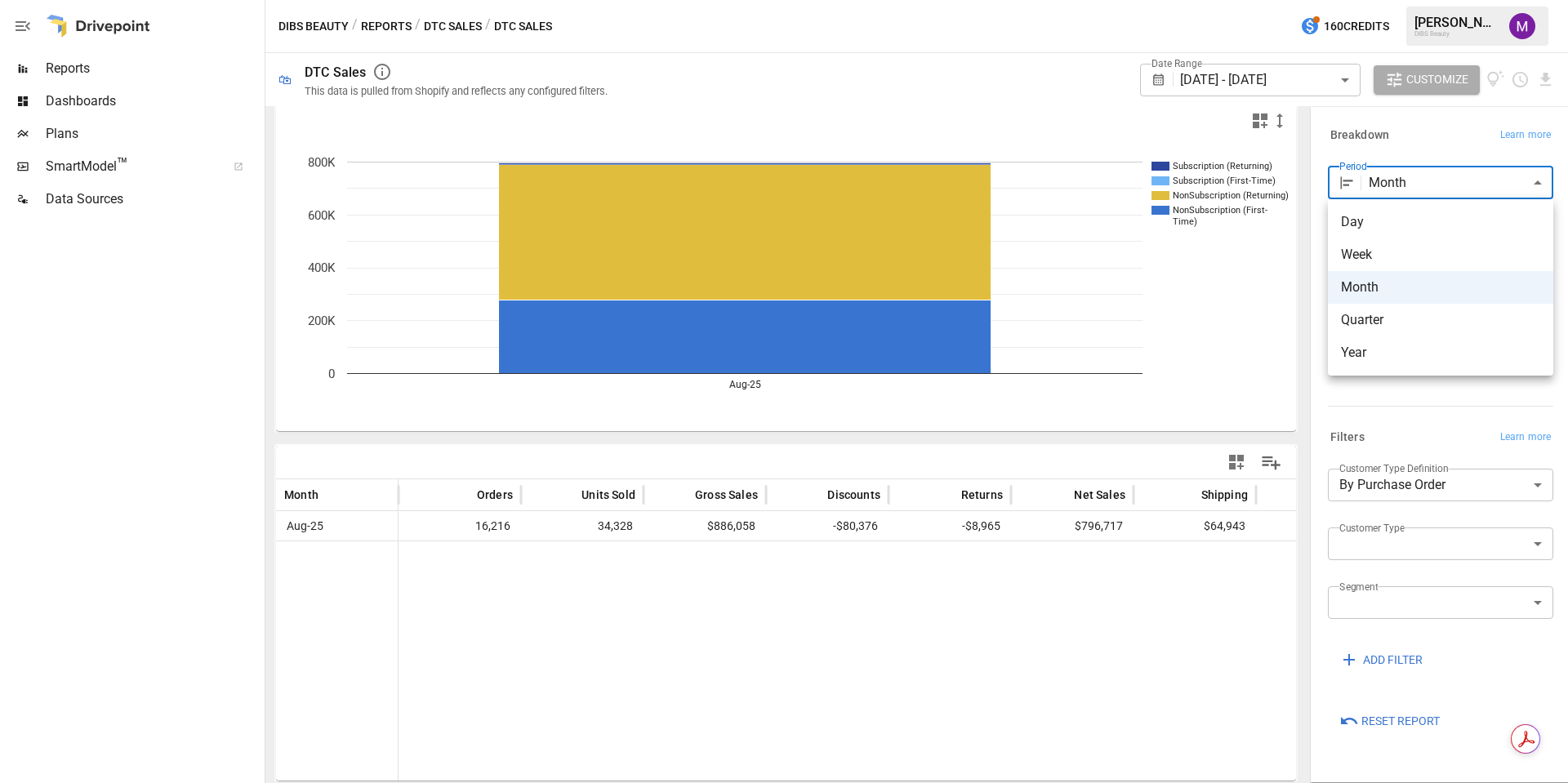
click at [1388, 0] on body "**********" at bounding box center [784, 0] width 1568 height 0
click at [1351, 81] on div at bounding box center [784, 392] width 1568 height 783
click at [1342, 0] on body "**********" at bounding box center [784, 0] width 1568 height 0
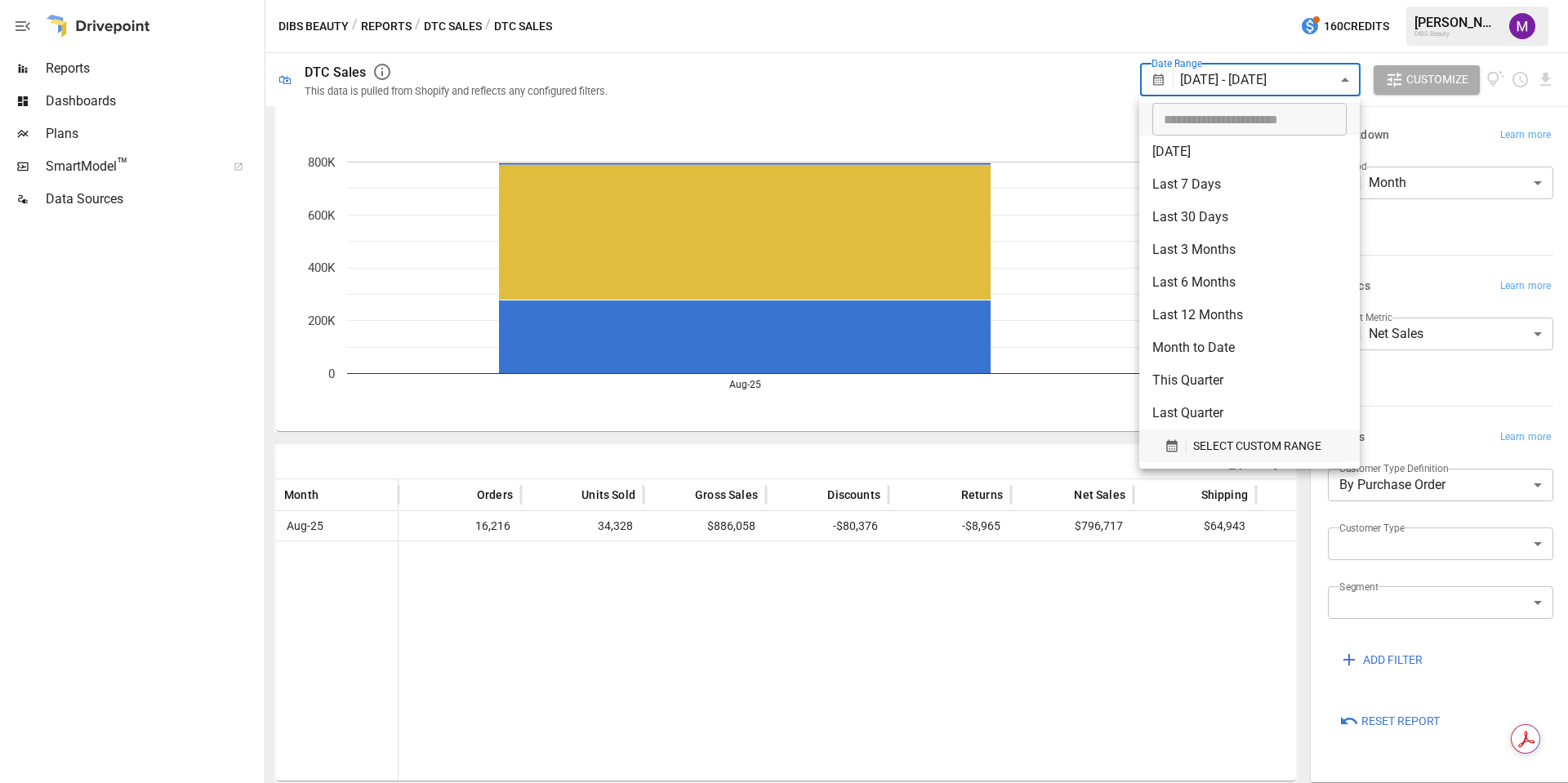
click at [1196, 442] on span "SELECT CUSTOM RANGE" at bounding box center [1257, 446] width 128 height 21
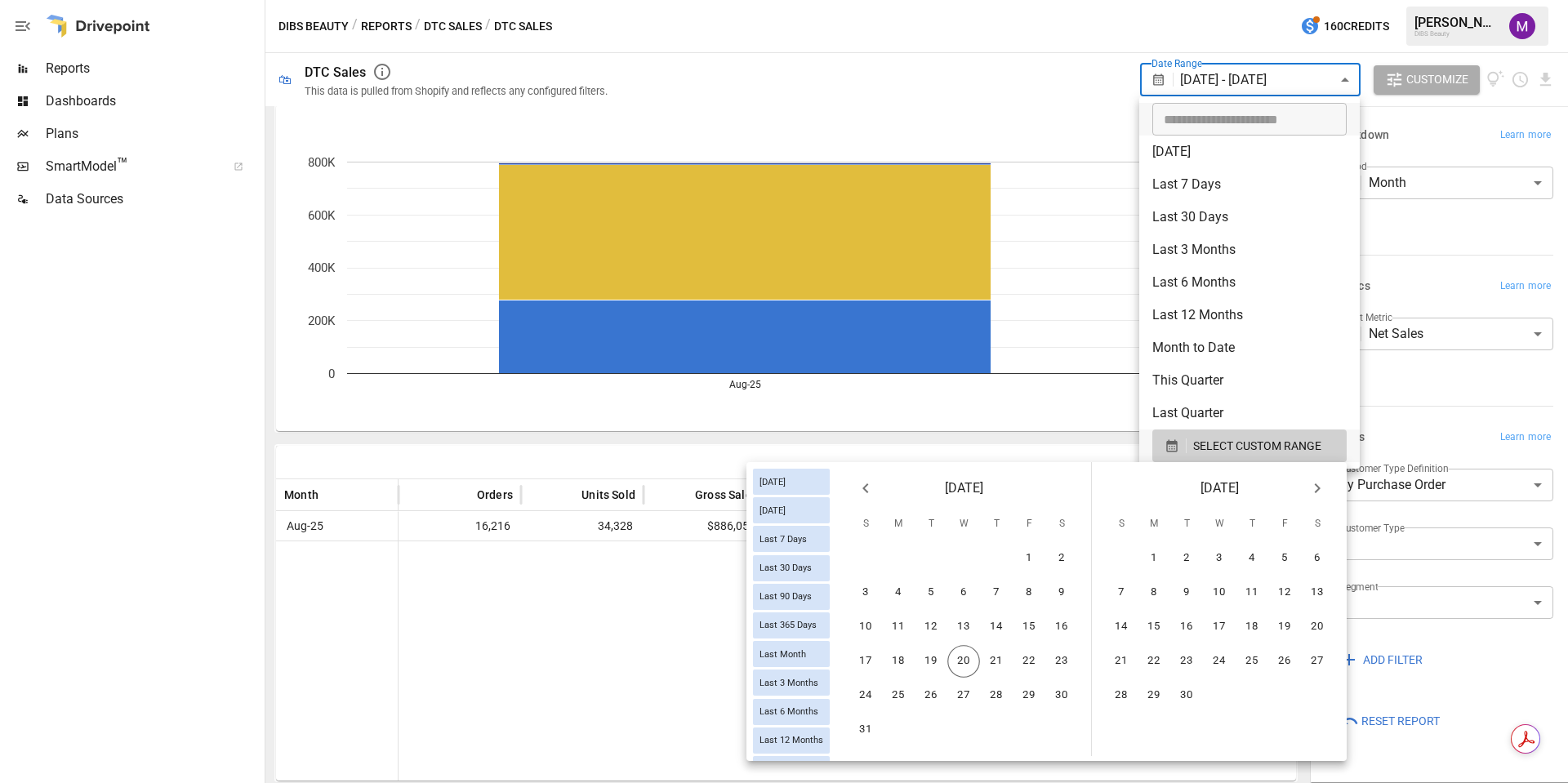
click at [864, 485] on icon "Previous month" at bounding box center [865, 488] width 20 height 20
click at [925, 550] on button "1" at bounding box center [931, 558] width 32 height 32
click at [988, 686] on button "31" at bounding box center [995, 695] width 32 height 32
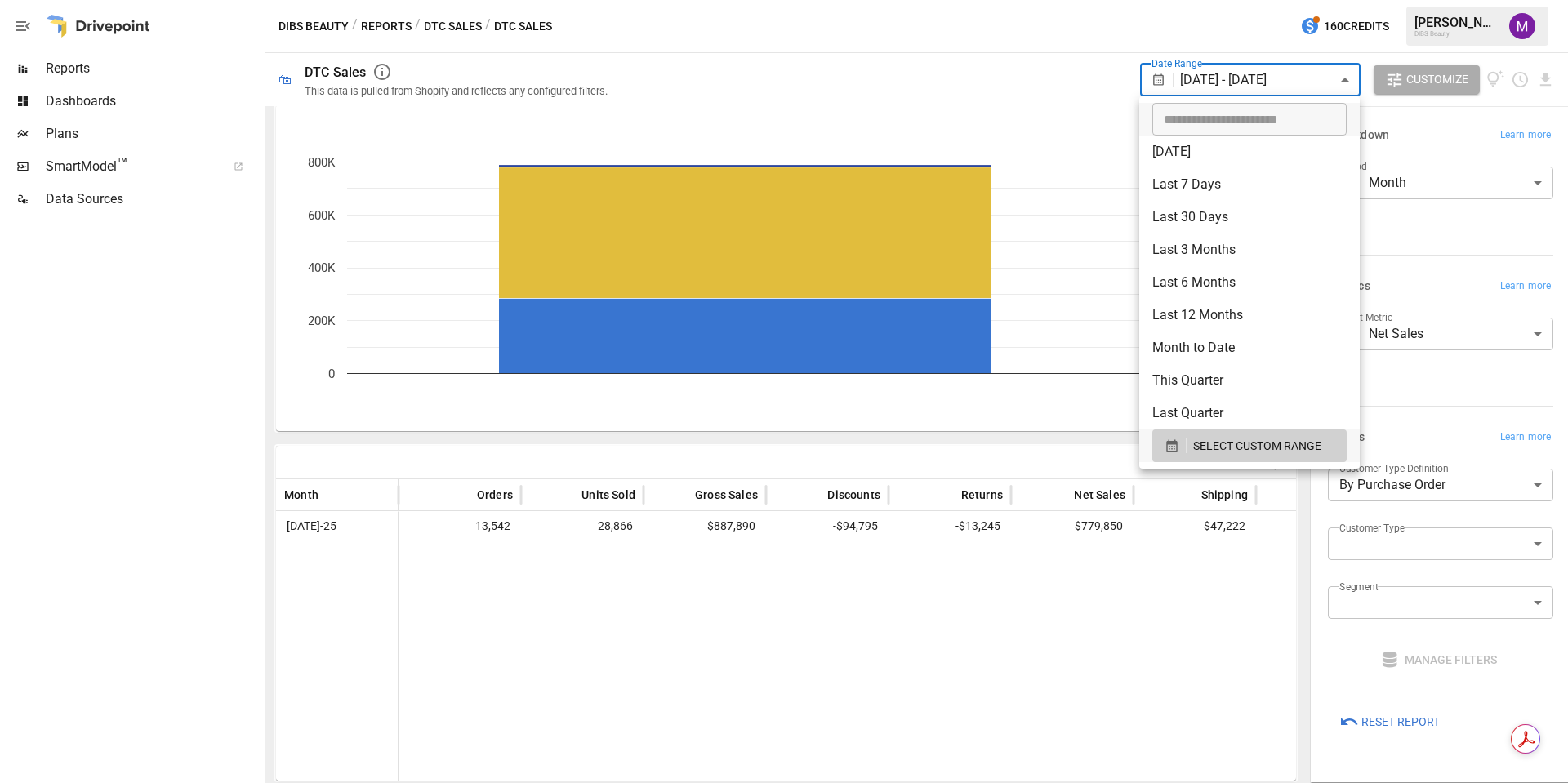
scroll to position [13, 0]
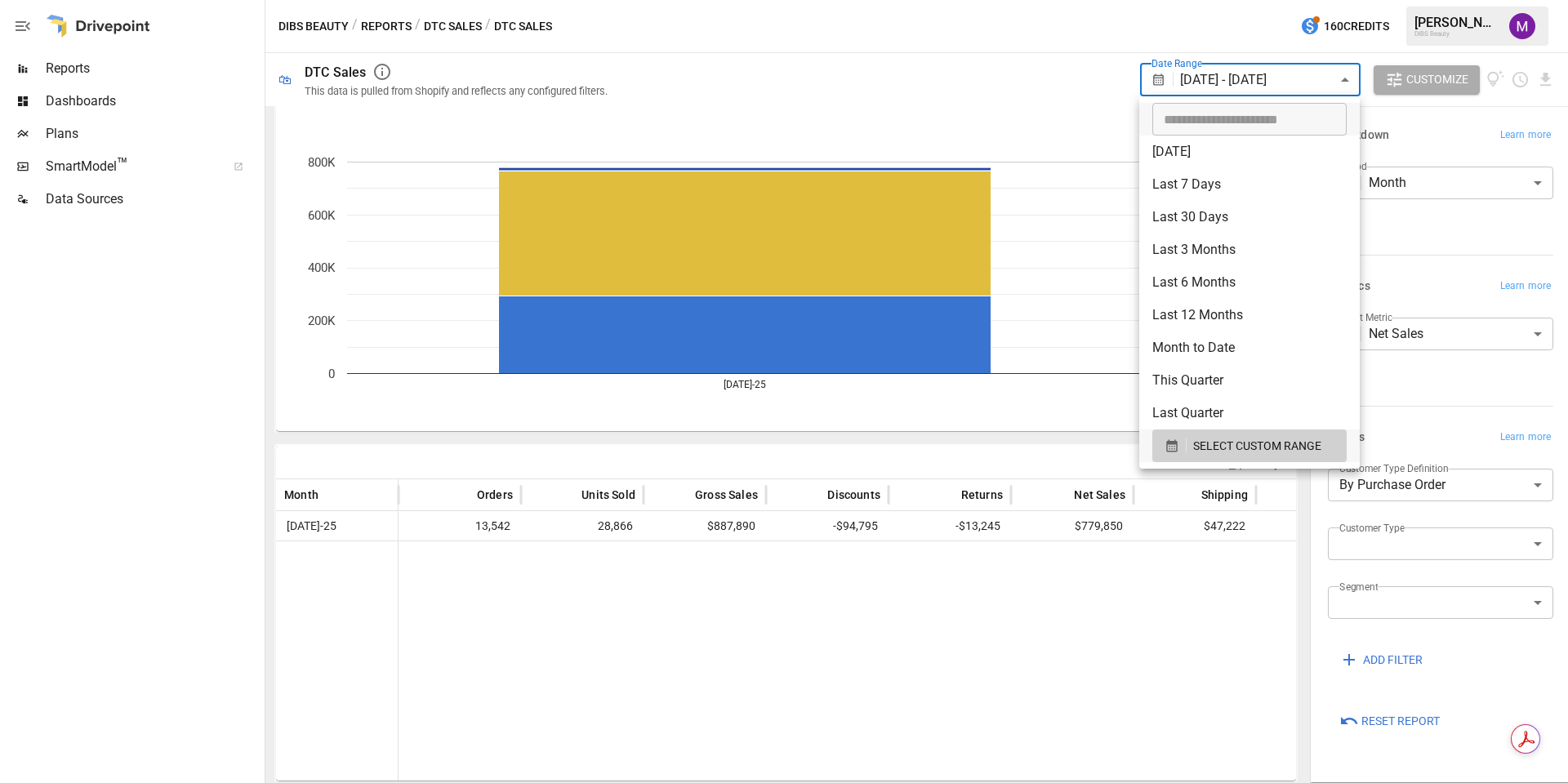
click at [1017, 615] on div at bounding box center [784, 392] width 1568 height 783
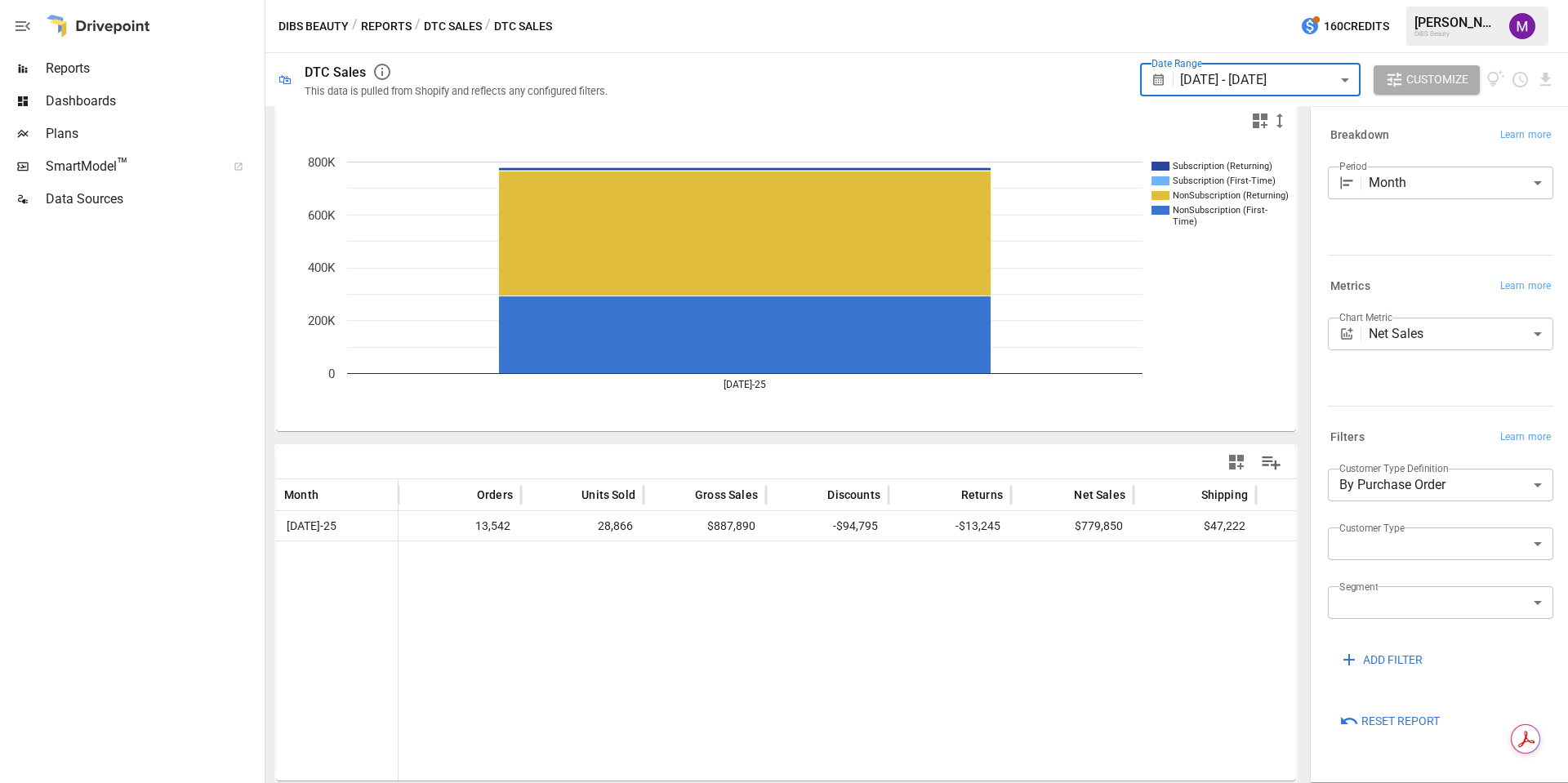
scroll to position [0, 0]
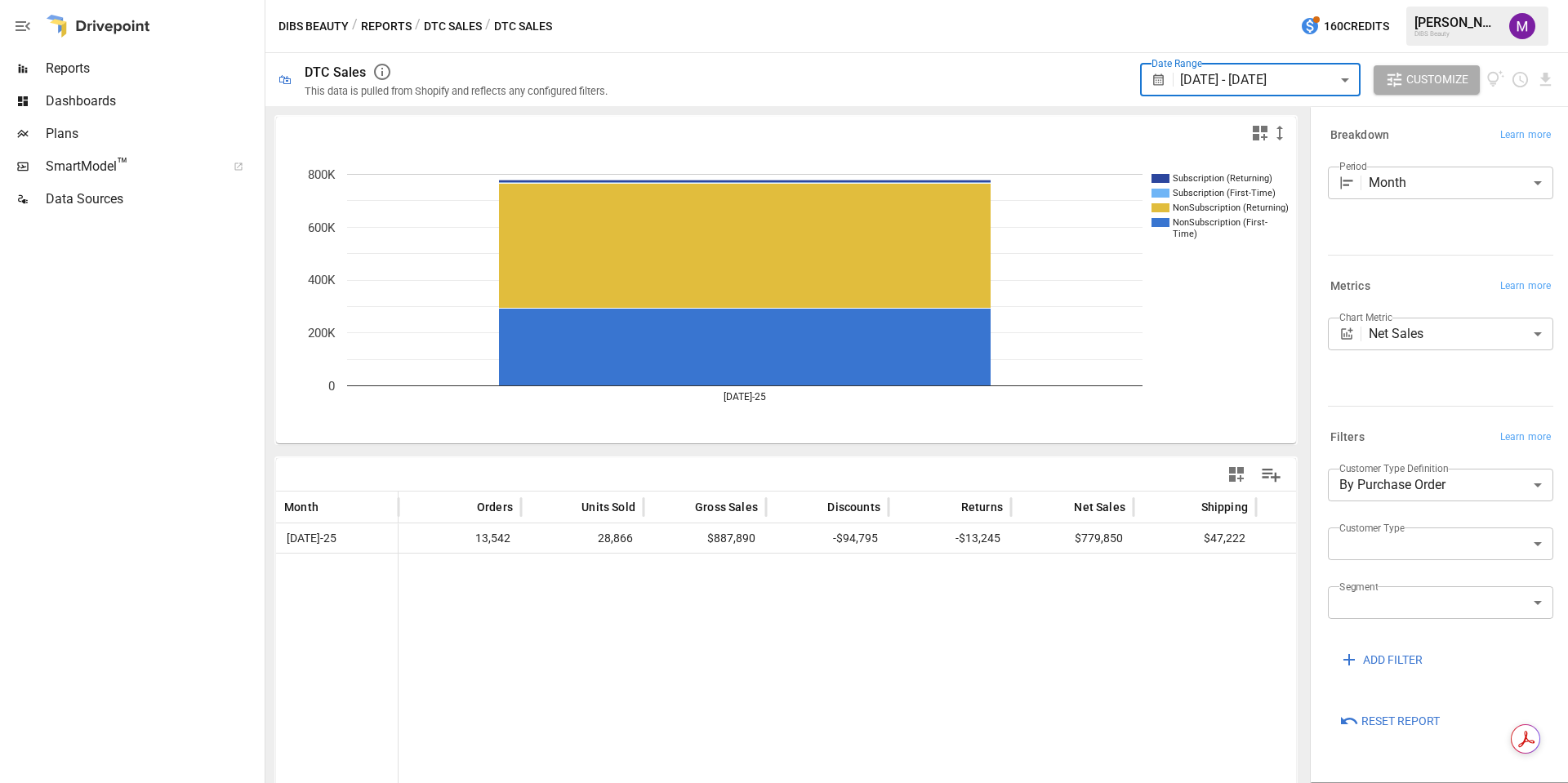
click at [370, 25] on button "Reports" at bounding box center [387, 26] width 51 height 21
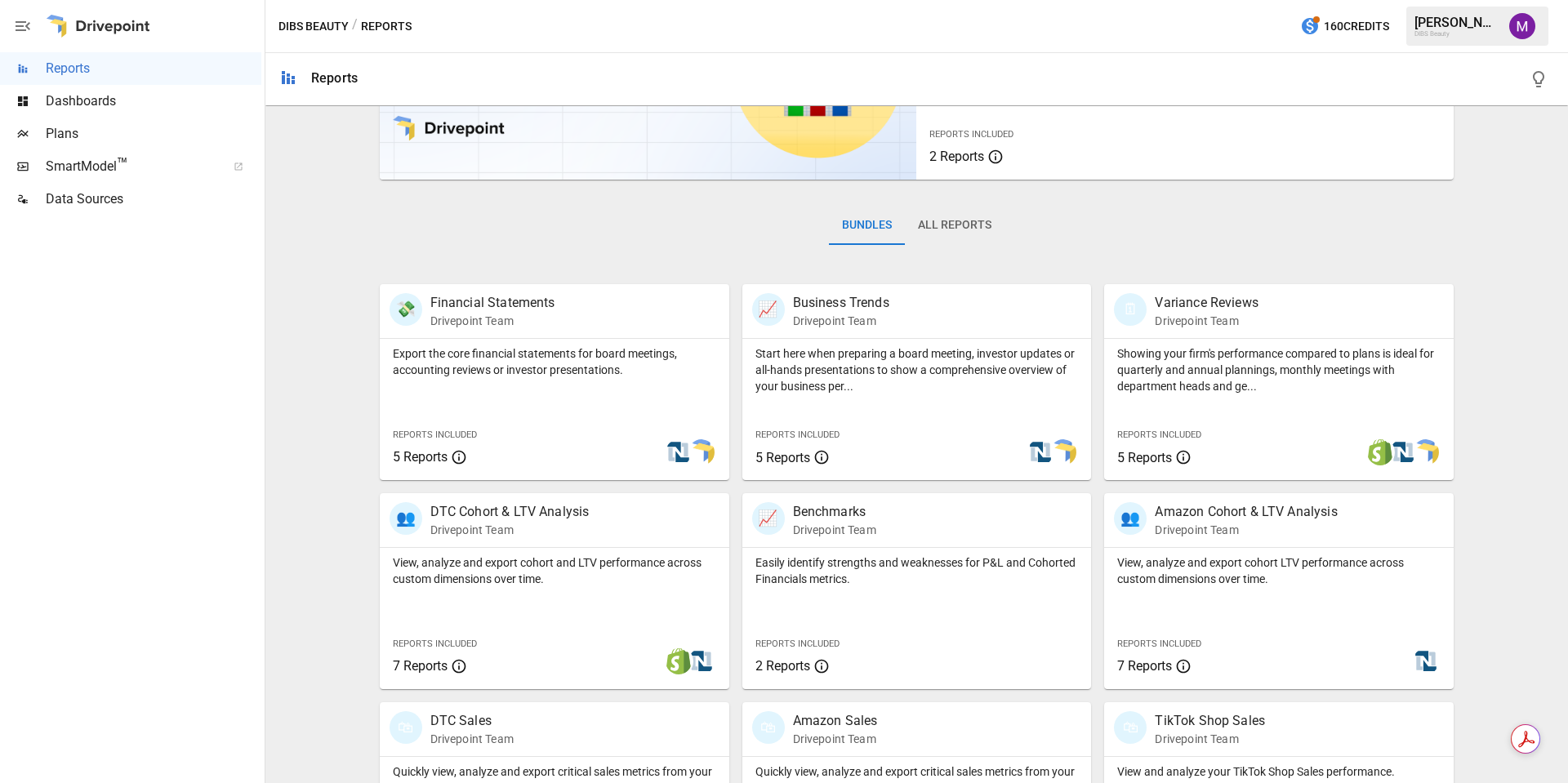
scroll to position [483, 0]
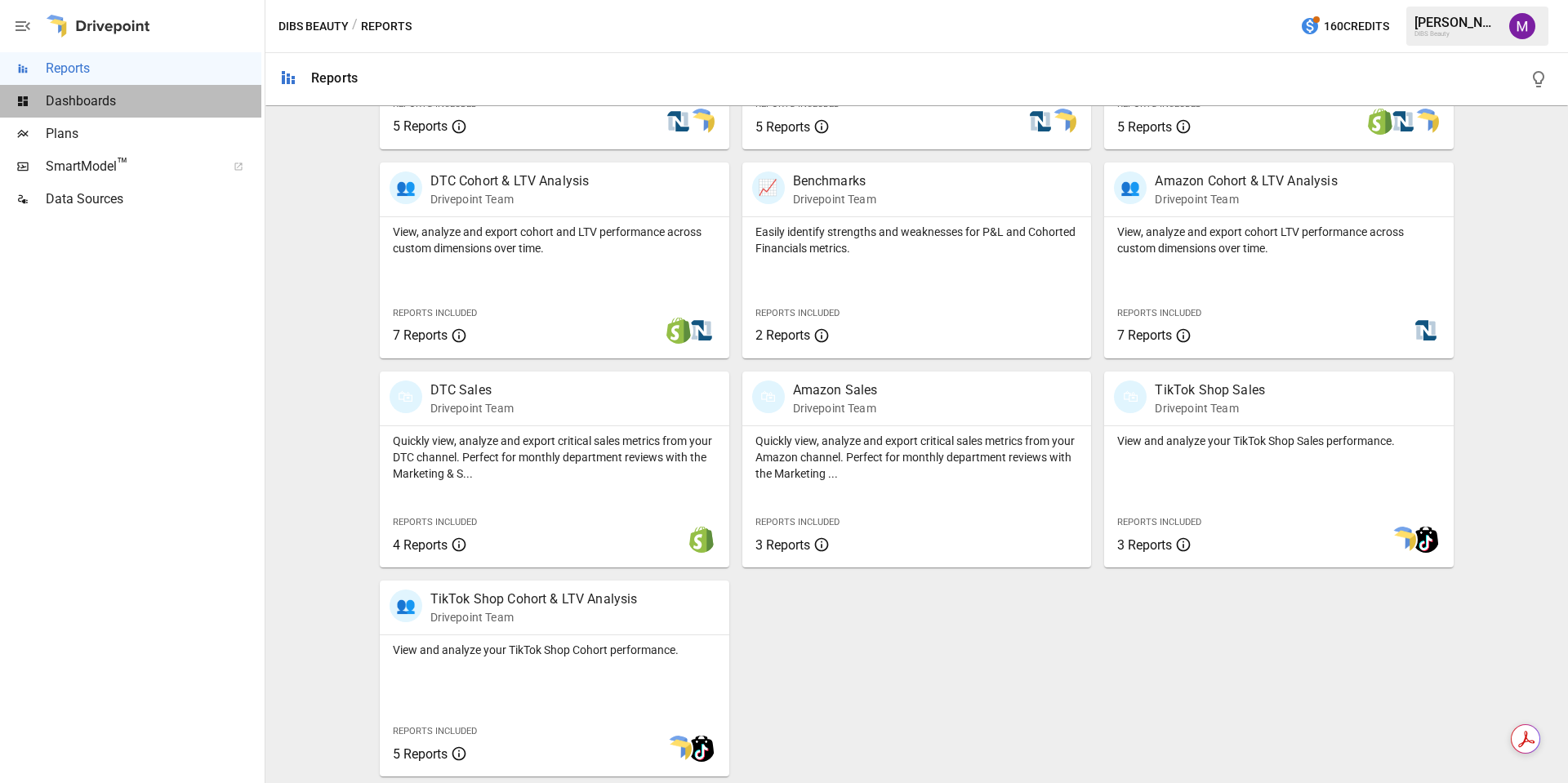
click at [151, 104] on span "Dashboards" at bounding box center [154, 101] width 215 height 20
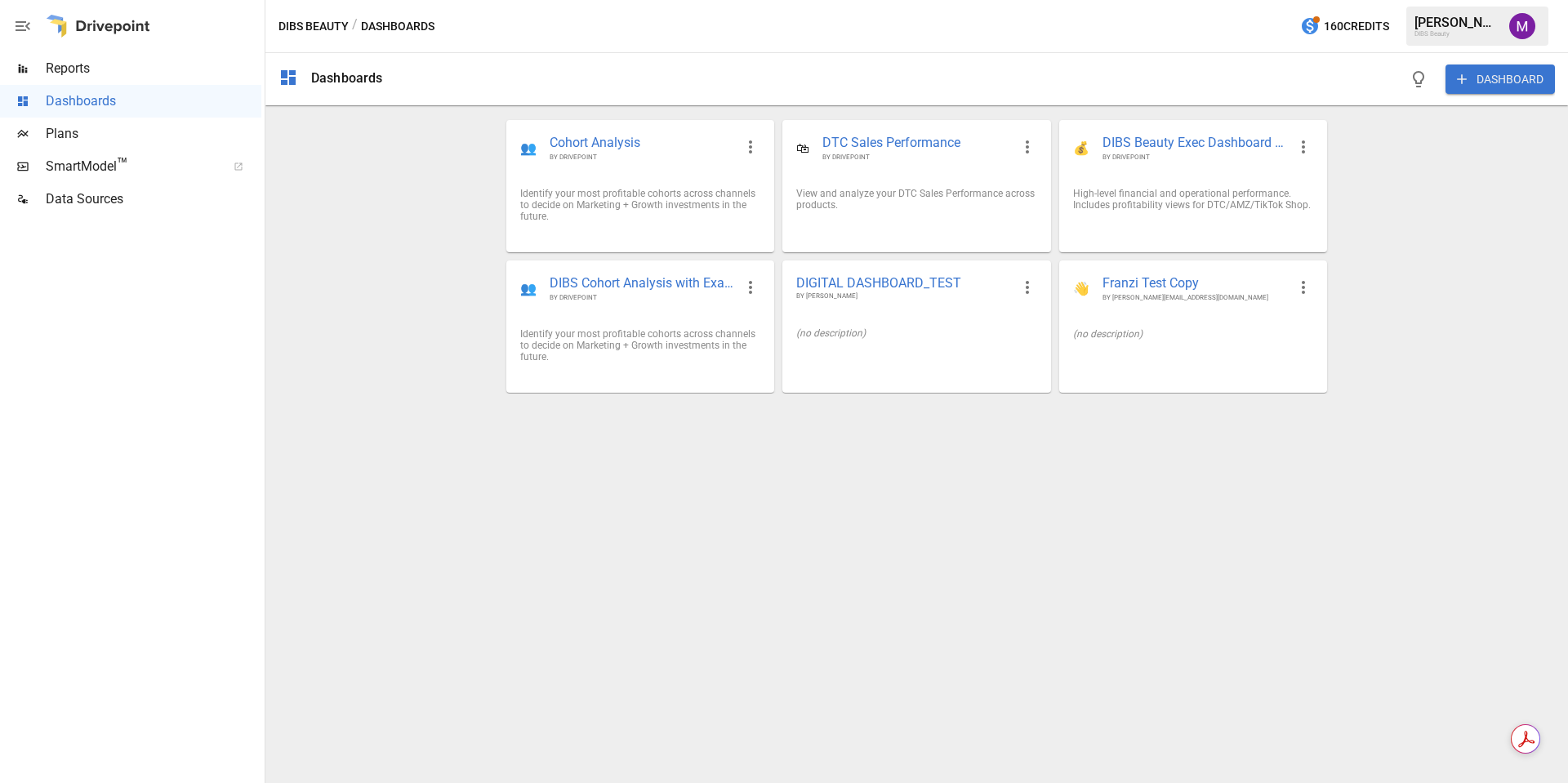
click at [125, 60] on span "Reports" at bounding box center [154, 69] width 215 height 20
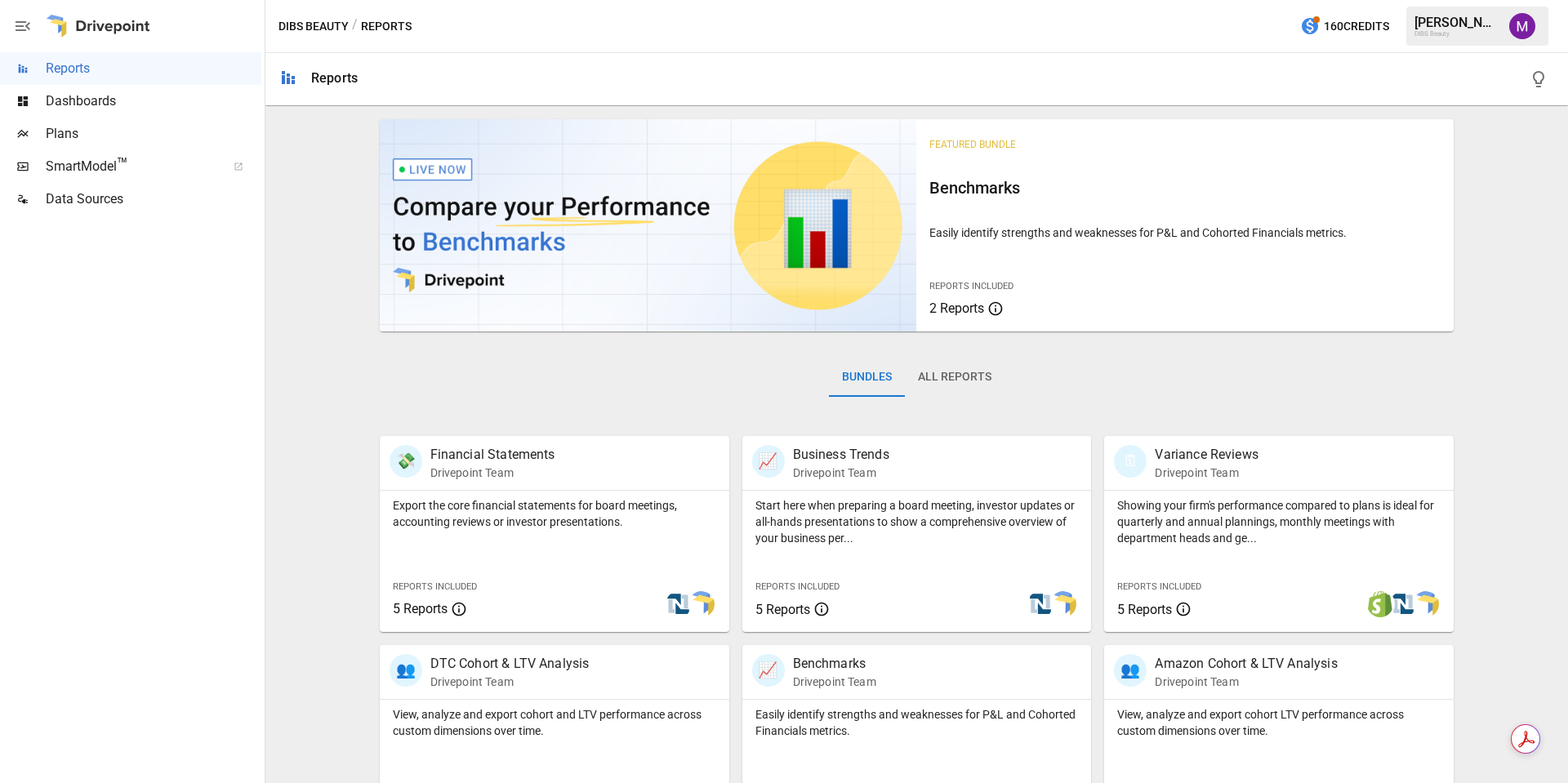
click at [153, 99] on span "Dashboards" at bounding box center [154, 101] width 215 height 20
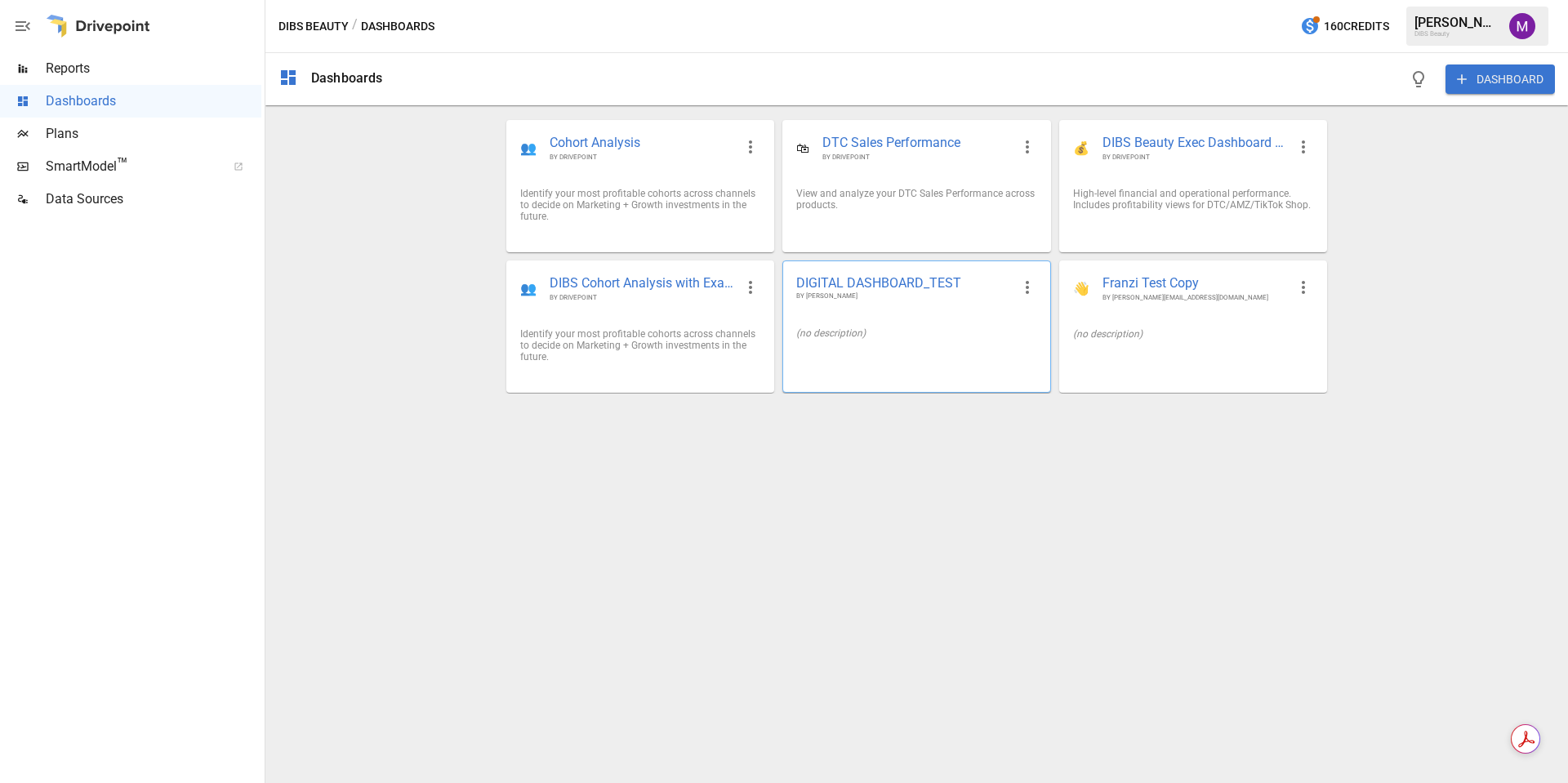
click at [914, 314] on div "(no description)" at bounding box center [916, 333] width 266 height 37
click at [51, 57] on div "Reports" at bounding box center [130, 68] width 261 height 32
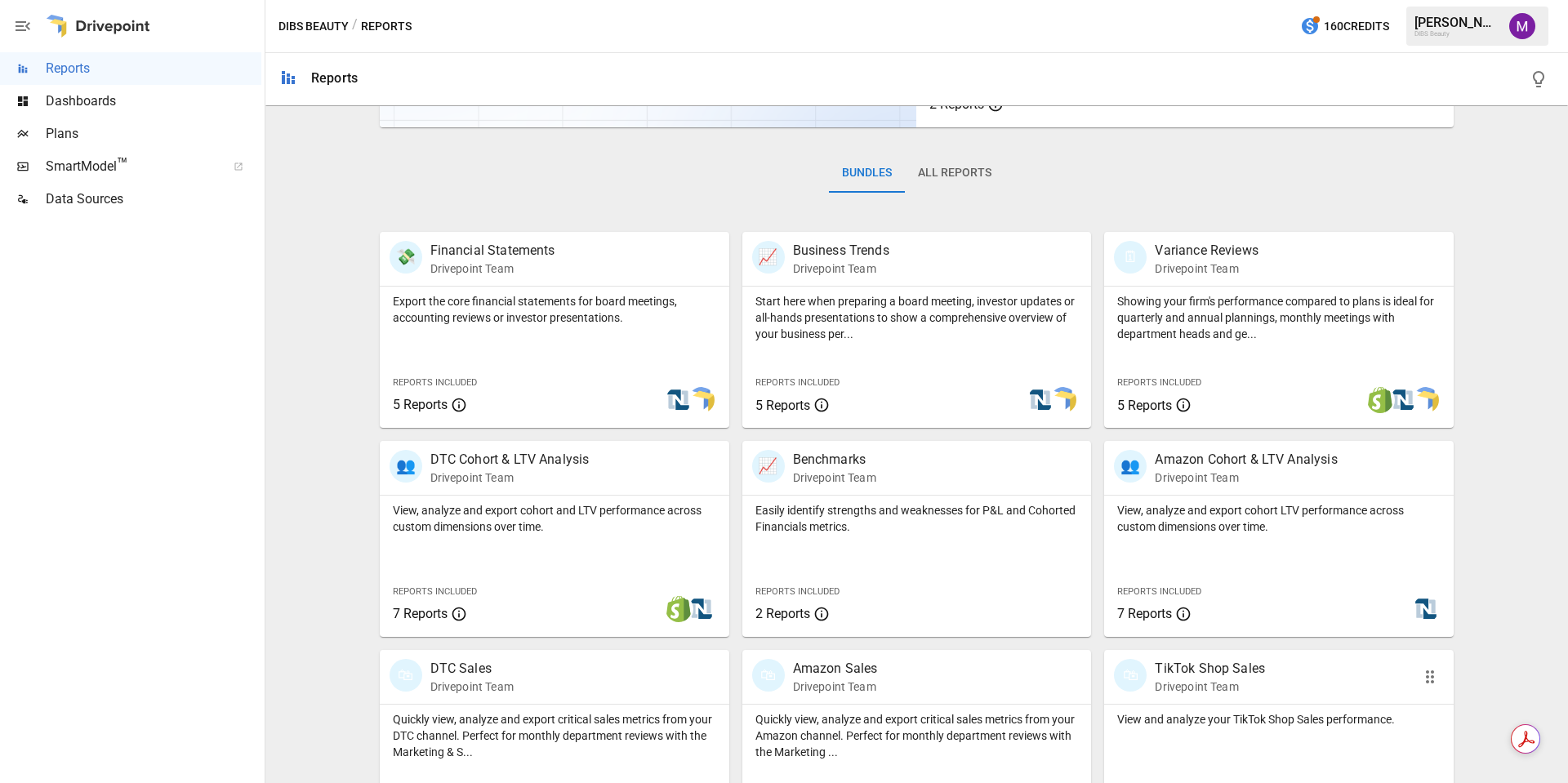
scroll to position [191, 0]
